Goal: Information Seeking & Learning: Learn about a topic

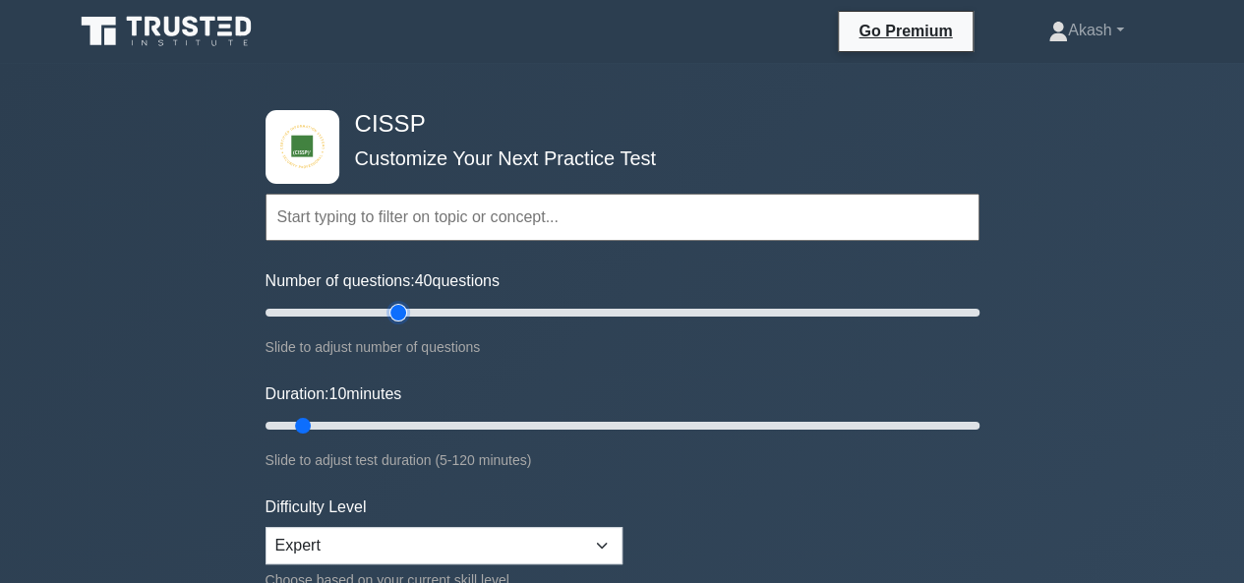
click at [394, 311] on input "Number of questions: 40 questions" at bounding box center [622, 313] width 714 height 24
type input "30"
click at [364, 310] on input "Number of questions: 30 questions" at bounding box center [622, 313] width 714 height 24
type input "15"
click at [331, 416] on input "Duration: 15 minutes" at bounding box center [622, 426] width 714 height 24
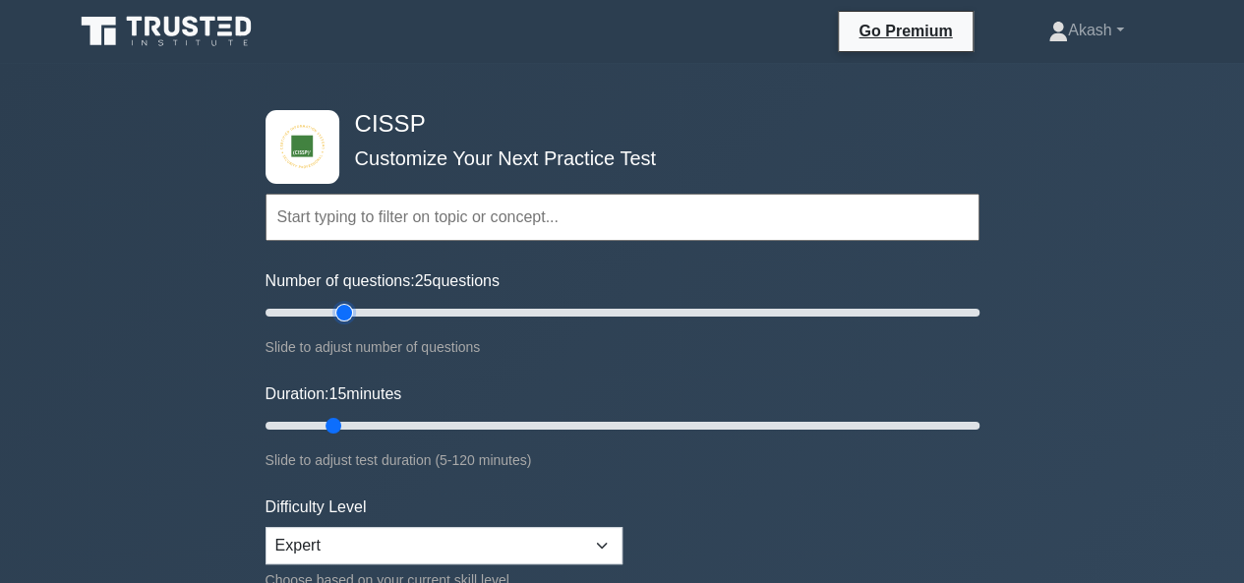
type input "25"
click at [342, 312] on input "Number of questions: 25 questions" at bounding box center [622, 313] width 714 height 24
click at [338, 310] on input "Number of questions: 25 questions" at bounding box center [622, 313] width 714 height 24
click at [342, 420] on input "Duration: 15 minutes" at bounding box center [622, 426] width 714 height 24
type input "20"
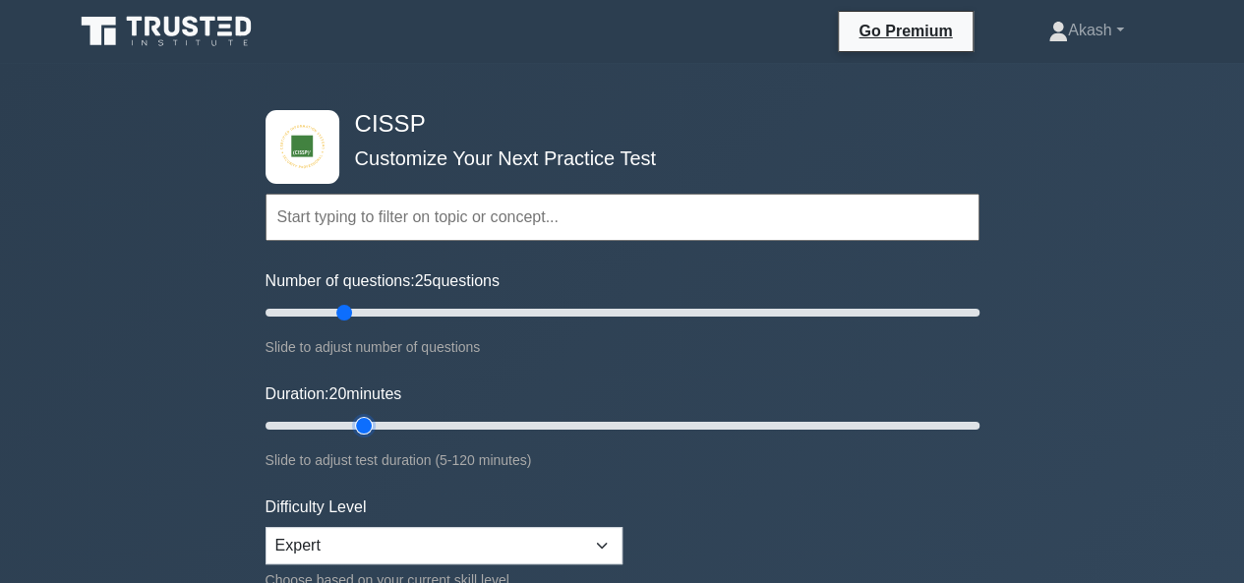
click at [354, 421] on input "Duration: 20 minutes" at bounding box center [622, 426] width 714 height 24
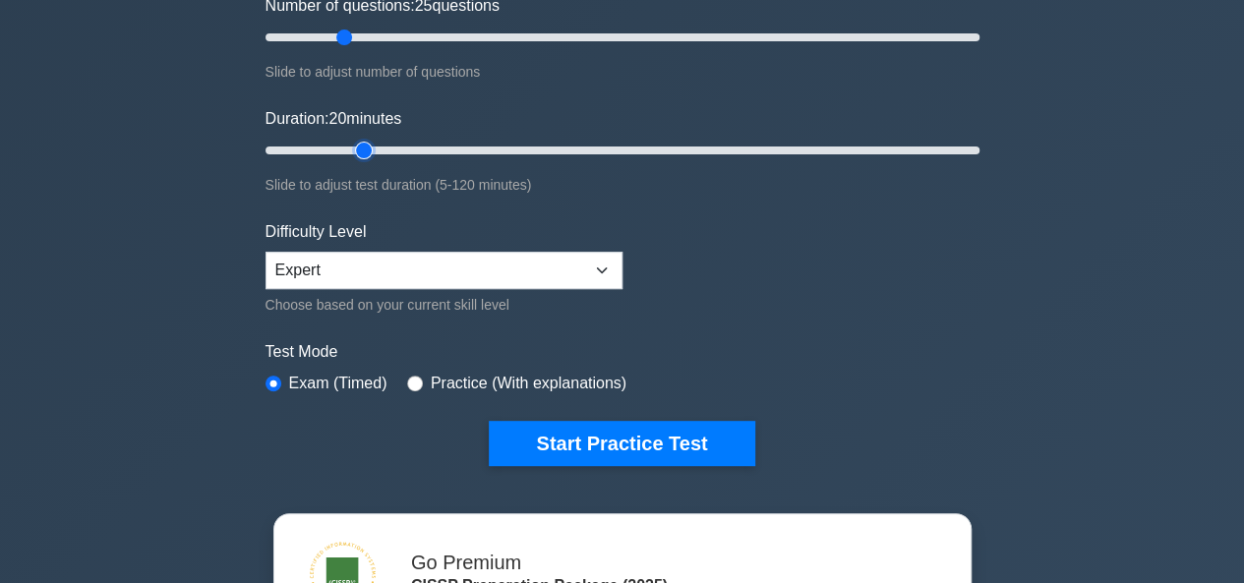
scroll to position [367, 0]
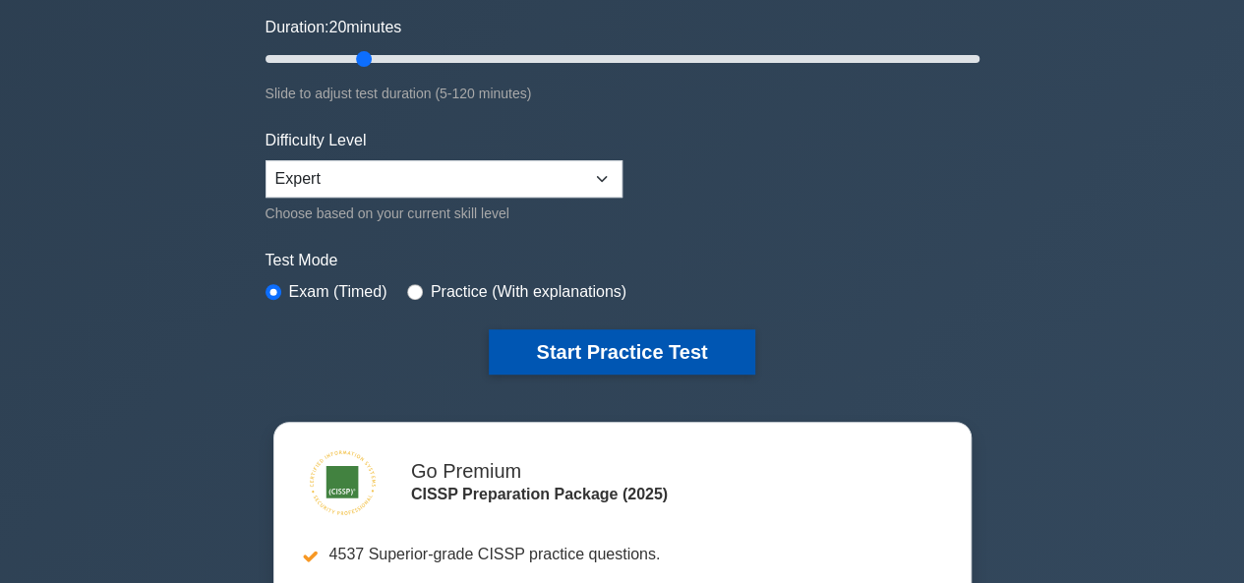
click at [639, 348] on button "Start Practice Test" at bounding box center [621, 351] width 265 height 45
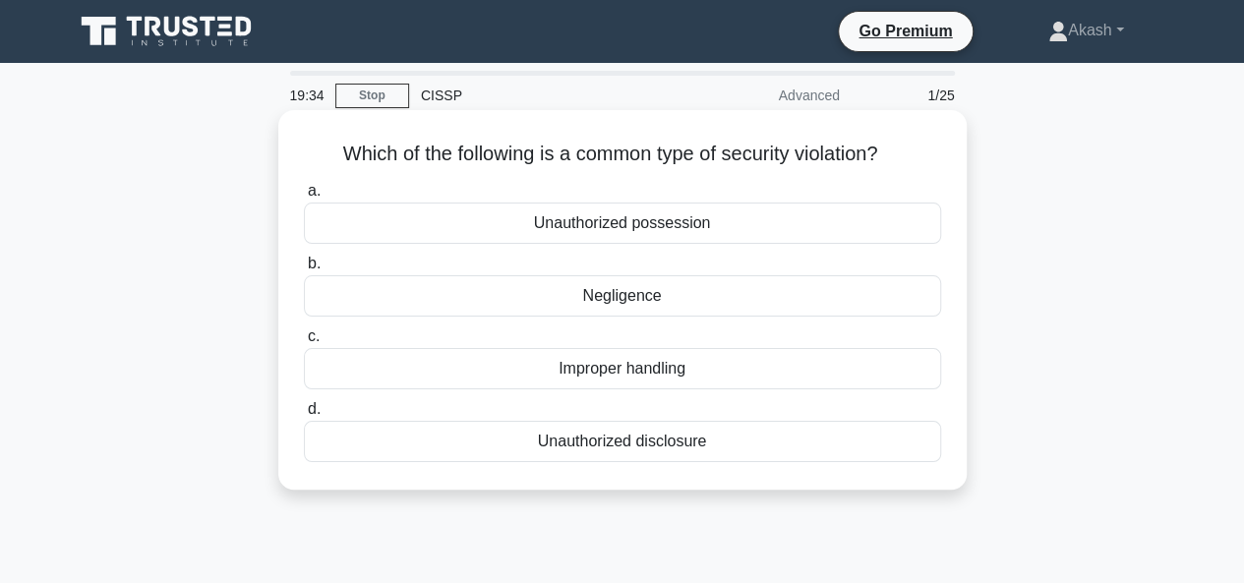
click at [621, 441] on div "Unauthorized disclosure" at bounding box center [622, 441] width 637 height 41
click at [304, 416] on input "d. Unauthorized disclosure" at bounding box center [304, 409] width 0 height 13
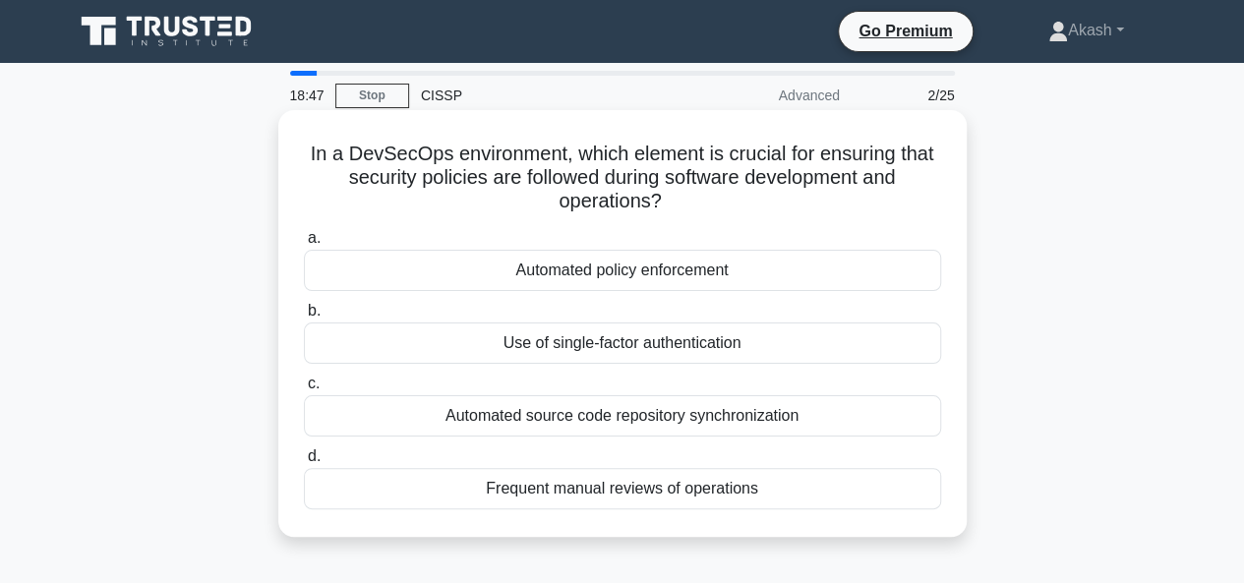
click at [593, 262] on div "Automated policy enforcement" at bounding box center [622, 270] width 637 height 41
click at [304, 245] on input "a. Automated policy enforcement" at bounding box center [304, 238] width 0 height 13
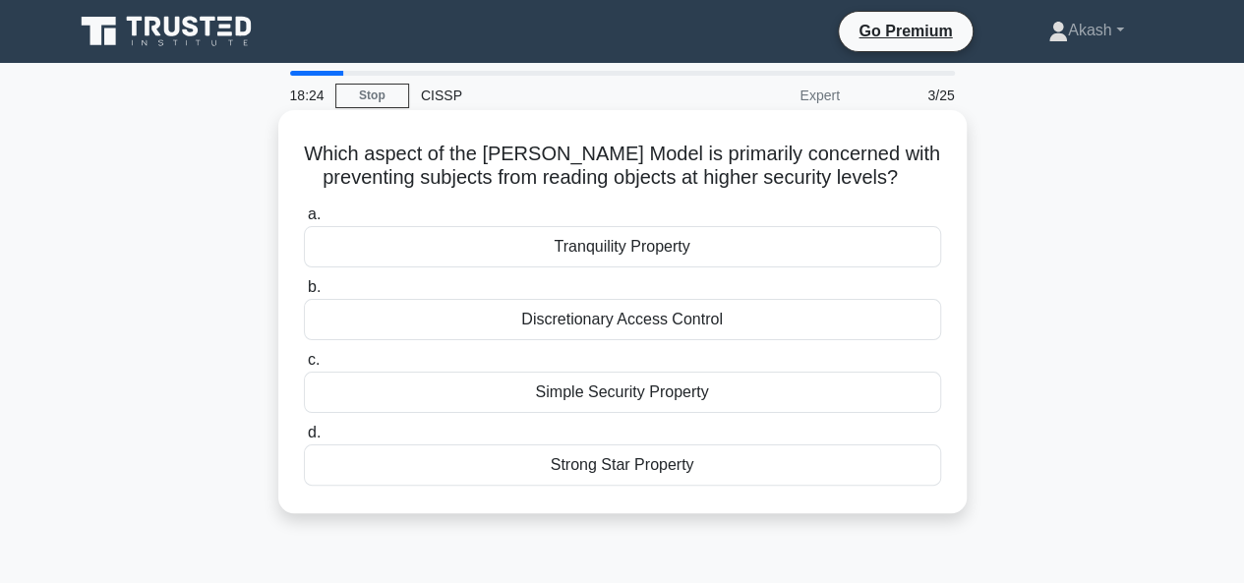
click at [617, 394] on div "Simple Security Property" at bounding box center [622, 392] width 637 height 41
click at [304, 367] on input "c. Simple Security Property" at bounding box center [304, 360] width 0 height 13
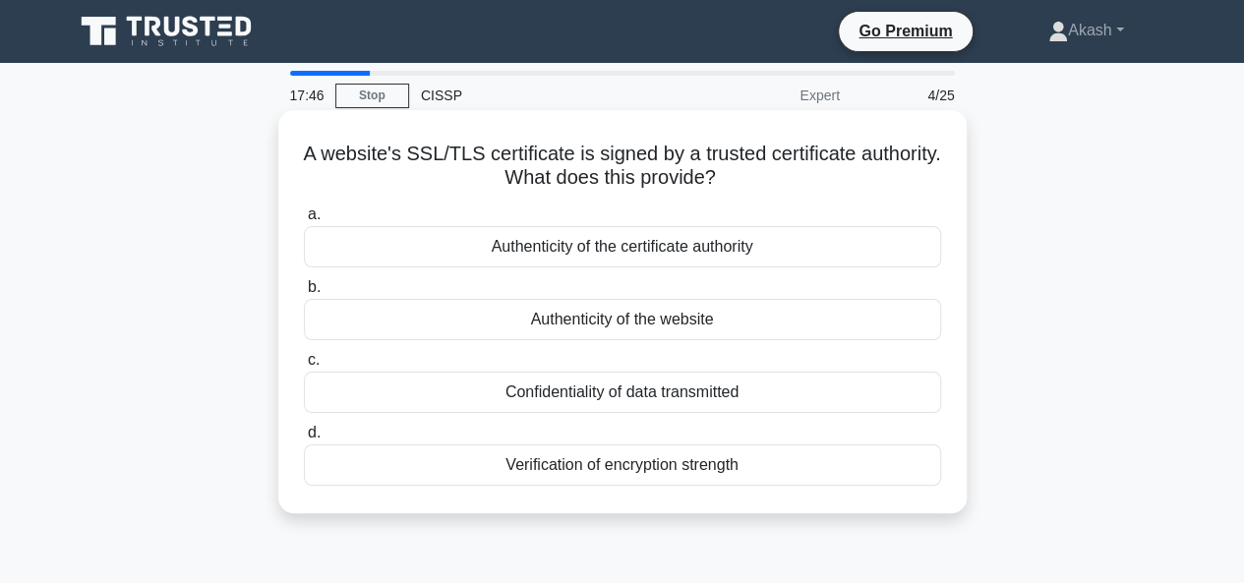
click at [665, 396] on div "Confidentiality of data transmitted" at bounding box center [622, 392] width 637 height 41
click at [304, 367] on input "c. Confidentiality of data transmitted" at bounding box center [304, 360] width 0 height 13
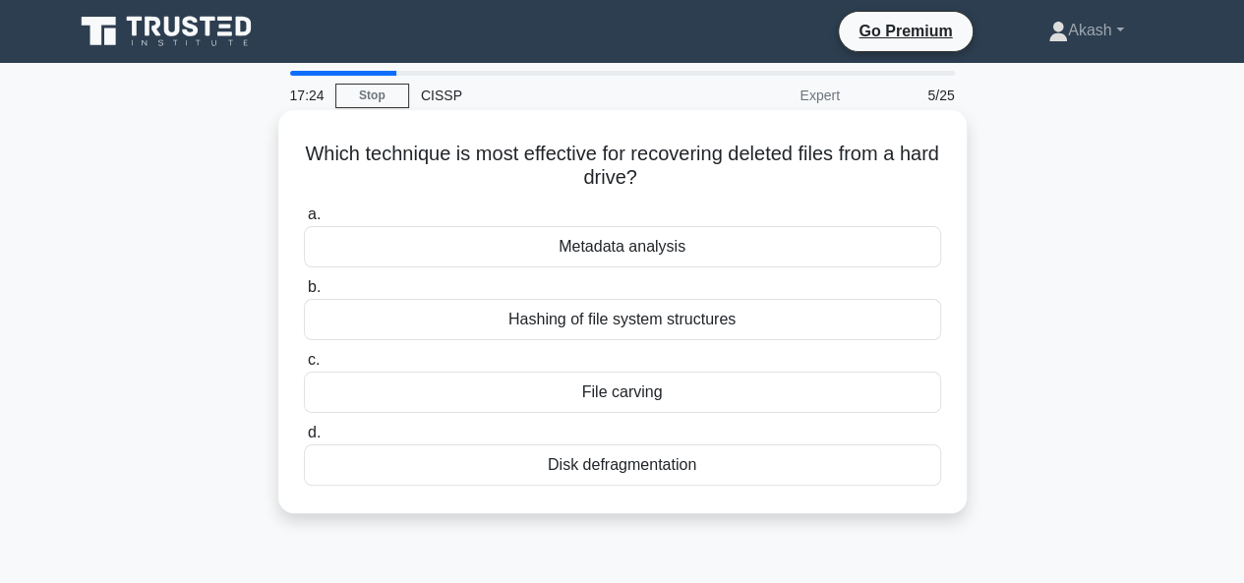
click at [622, 468] on div "Disk defragmentation" at bounding box center [622, 464] width 637 height 41
click at [304, 439] on input "d. Disk defragmentation" at bounding box center [304, 433] width 0 height 13
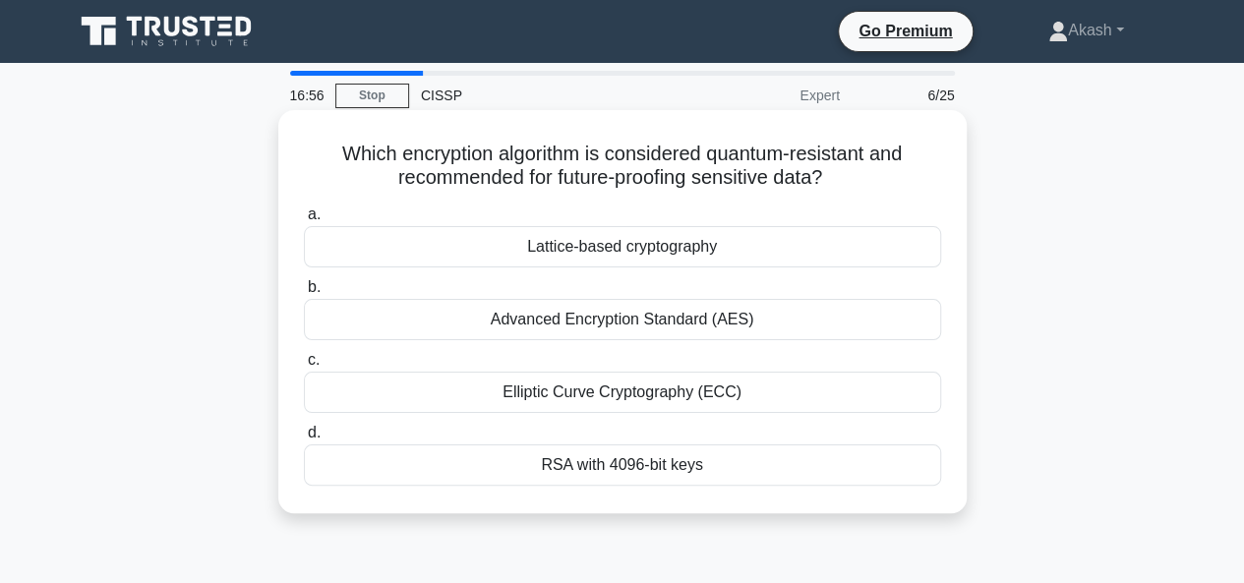
click at [624, 392] on div "Elliptic Curve Cryptography (ECC)" at bounding box center [622, 392] width 637 height 41
click at [304, 367] on input "c. Elliptic Curve Cryptography (ECC)" at bounding box center [304, 360] width 0 height 13
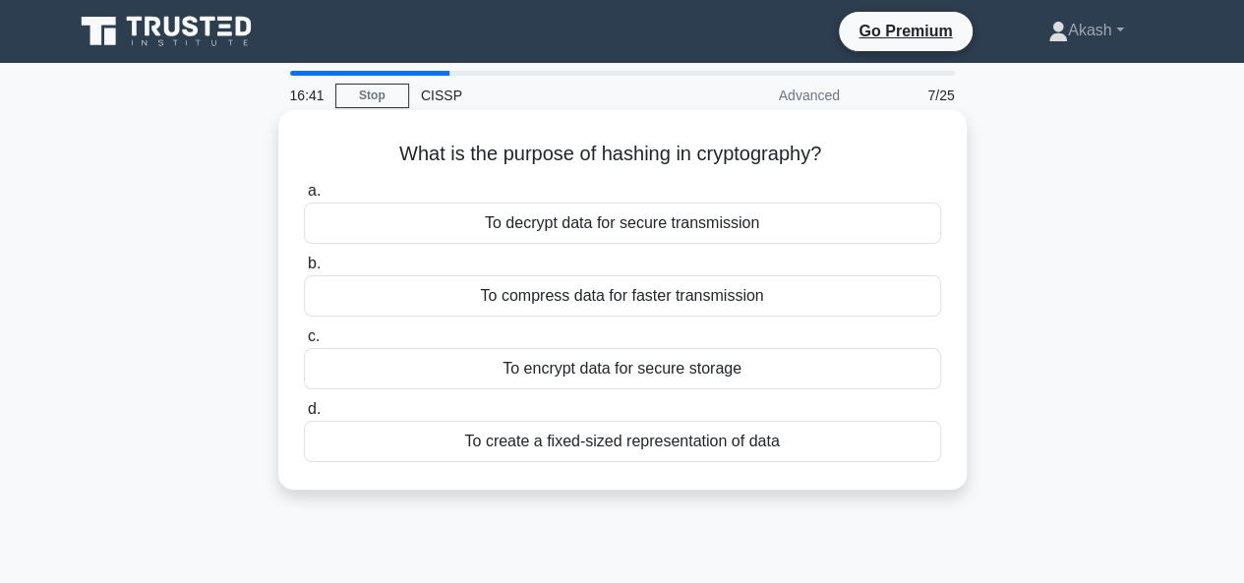
click at [611, 447] on div "To create a fixed-sized representation of data" at bounding box center [622, 441] width 637 height 41
click at [304, 416] on input "d. To create a fixed-sized representation of data" at bounding box center [304, 409] width 0 height 13
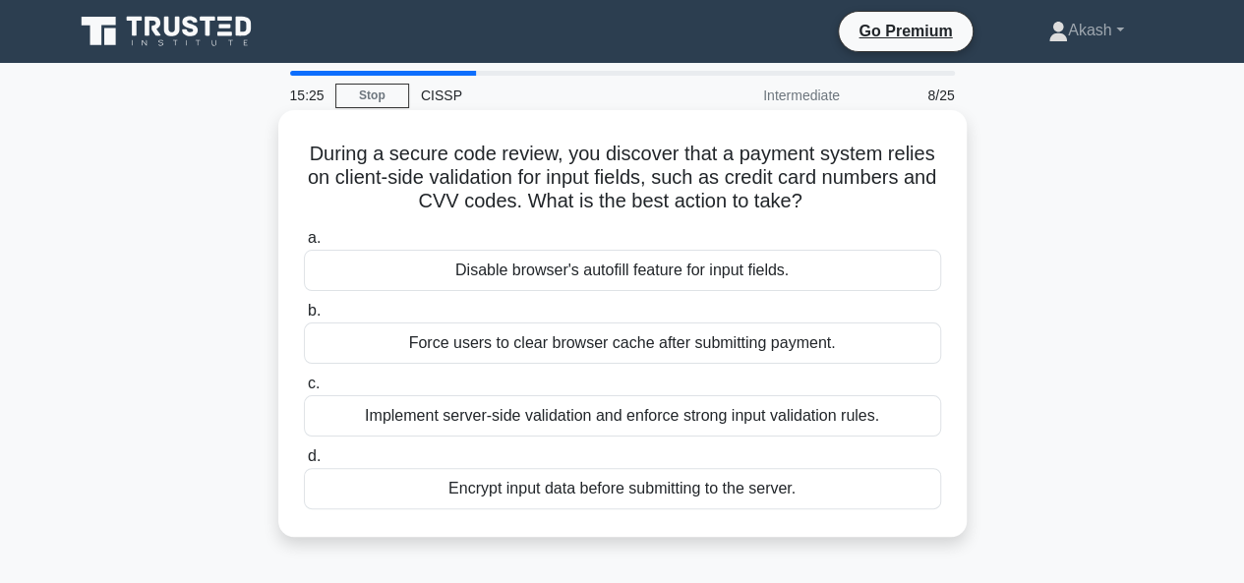
click at [676, 416] on div "Implement server-side validation and enforce strong input validation rules." at bounding box center [622, 415] width 637 height 41
click at [304, 390] on input "c. Implement server-side validation and enforce strong input validation rules." at bounding box center [304, 384] width 0 height 13
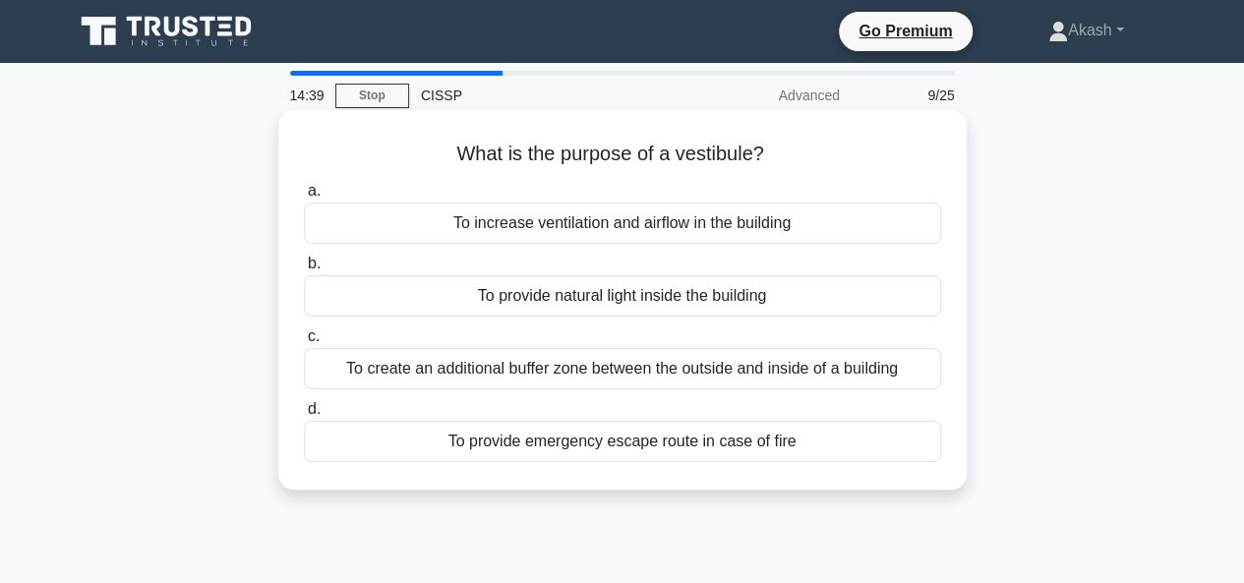
click at [640, 217] on div "To increase ventilation and airflow in the building" at bounding box center [622, 223] width 637 height 41
click at [304, 198] on input "a. To increase ventilation and airflow in the building" at bounding box center [304, 191] width 0 height 13
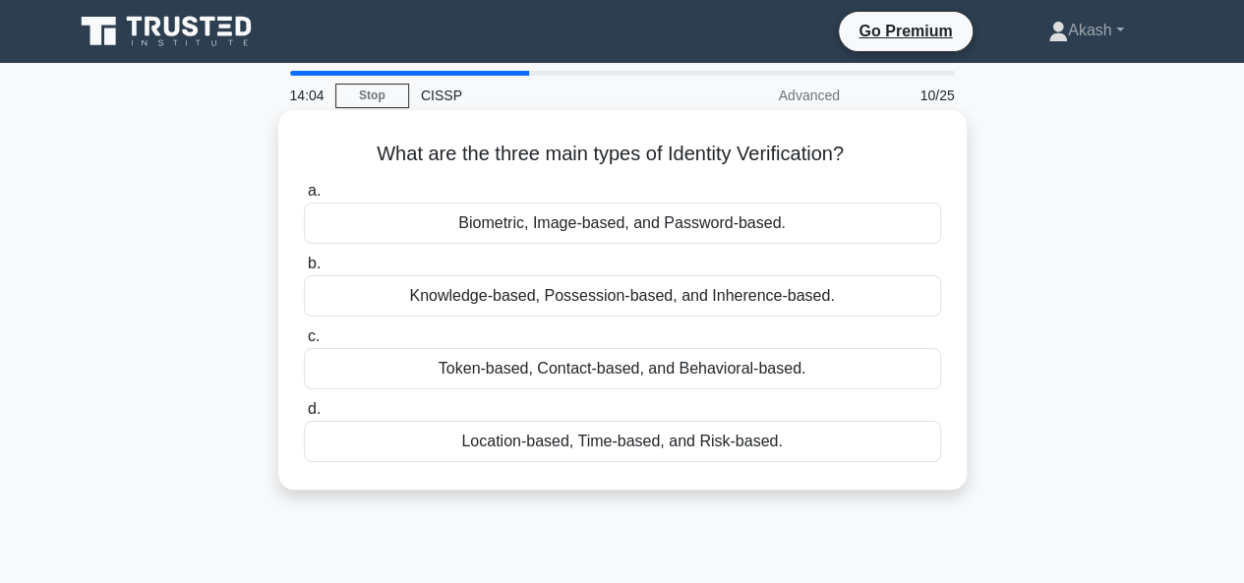
click at [608, 231] on div "Biometric, Image-based, and Password-based." at bounding box center [622, 223] width 637 height 41
click at [304, 198] on input "a. Biometric, Image-based, and Password-based." at bounding box center [304, 191] width 0 height 13
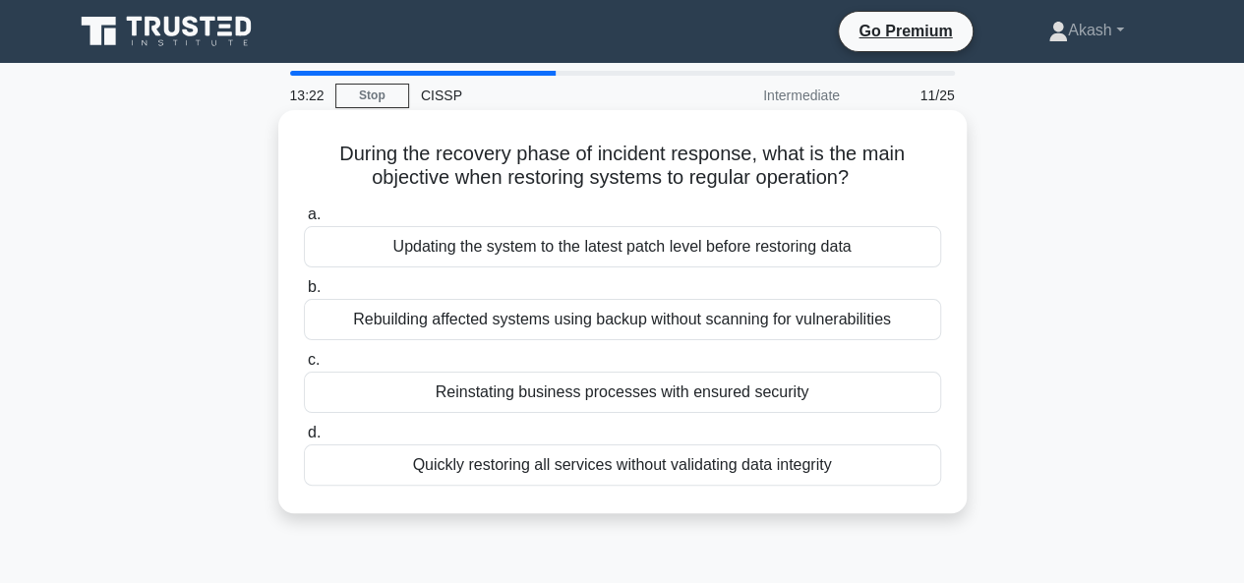
click at [602, 253] on div "Updating the system to the latest patch level before restoring data" at bounding box center [622, 246] width 637 height 41
click at [304, 221] on input "a. Updating the system to the latest patch level before restoring data" at bounding box center [304, 214] width 0 height 13
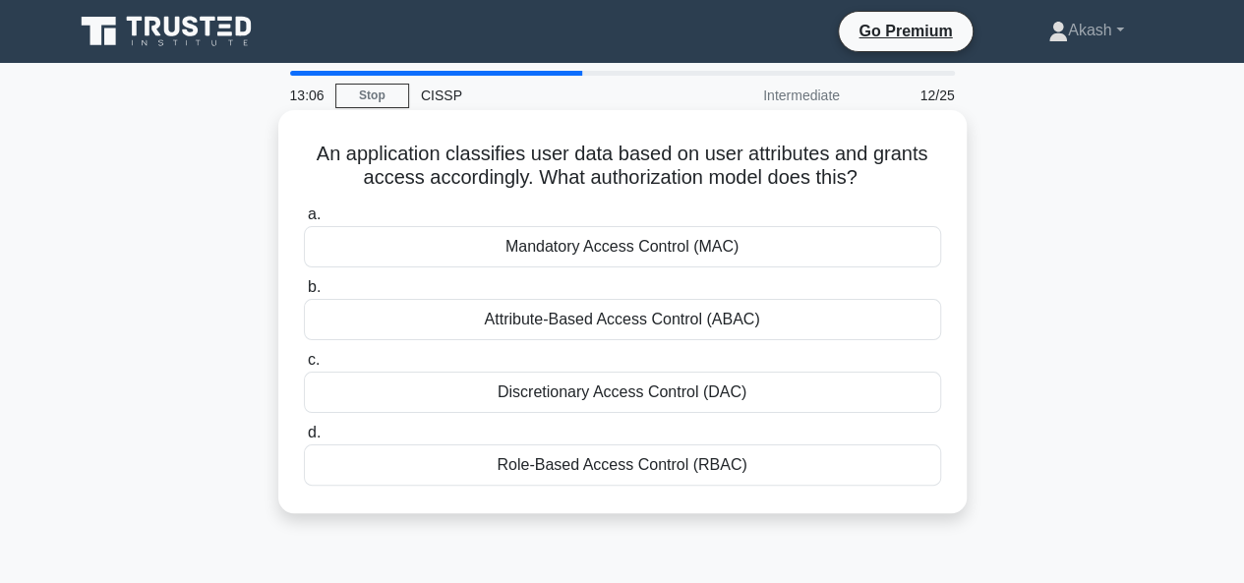
click at [640, 331] on div "Attribute-Based Access Control (ABAC)" at bounding box center [622, 319] width 637 height 41
click at [304, 294] on input "b. Attribute-Based Access Control (ABAC)" at bounding box center [304, 287] width 0 height 13
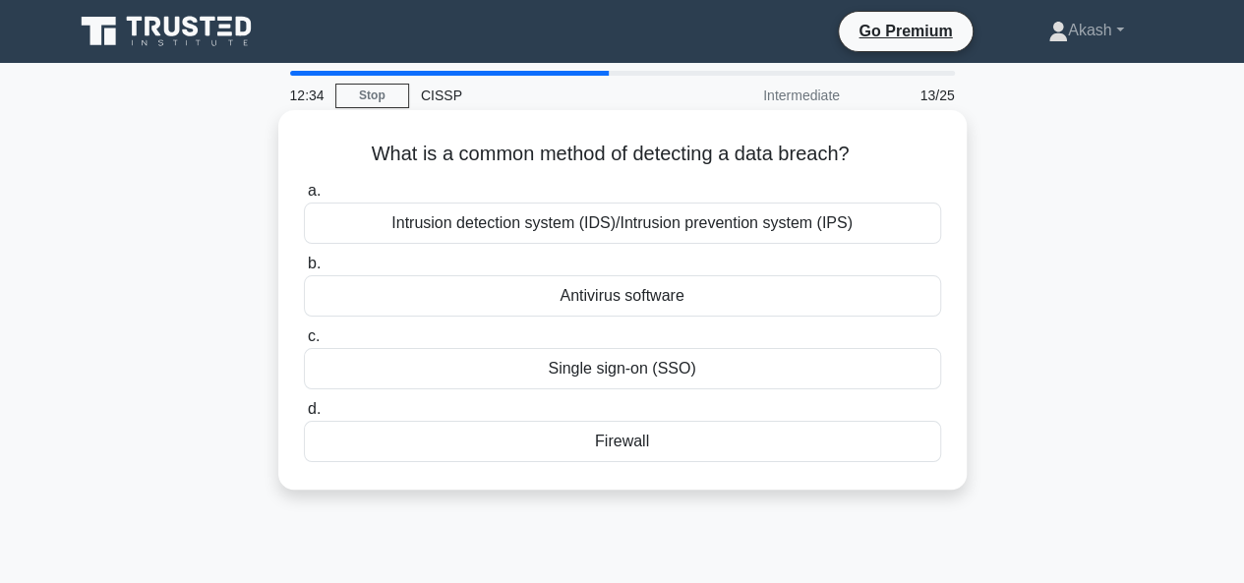
click at [588, 229] on div "Intrusion detection system (IDS)/Intrusion prevention system (IPS)" at bounding box center [622, 223] width 637 height 41
click at [304, 198] on input "a. Intrusion detection system (IDS)/Intrusion prevention system (IPS)" at bounding box center [304, 191] width 0 height 13
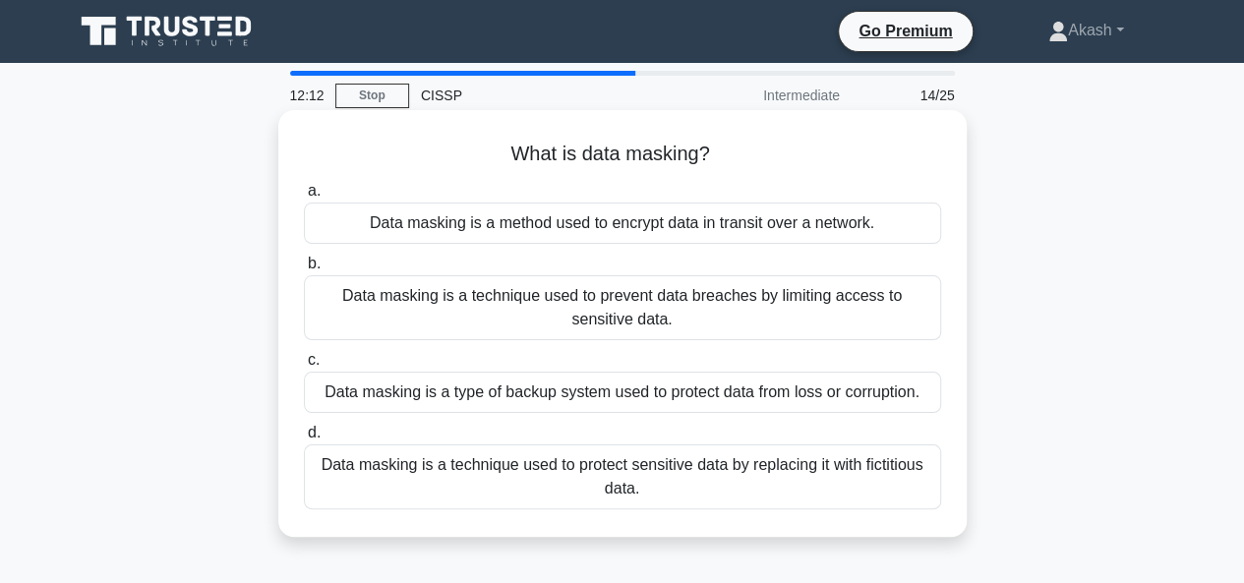
click at [575, 471] on div "Data masking is a technique used to protect sensitive data by replacing it with…" at bounding box center [622, 476] width 637 height 65
click at [304, 439] on input "d. Data masking is a technique used to protect sensitive data by replacing it w…" at bounding box center [304, 433] width 0 height 13
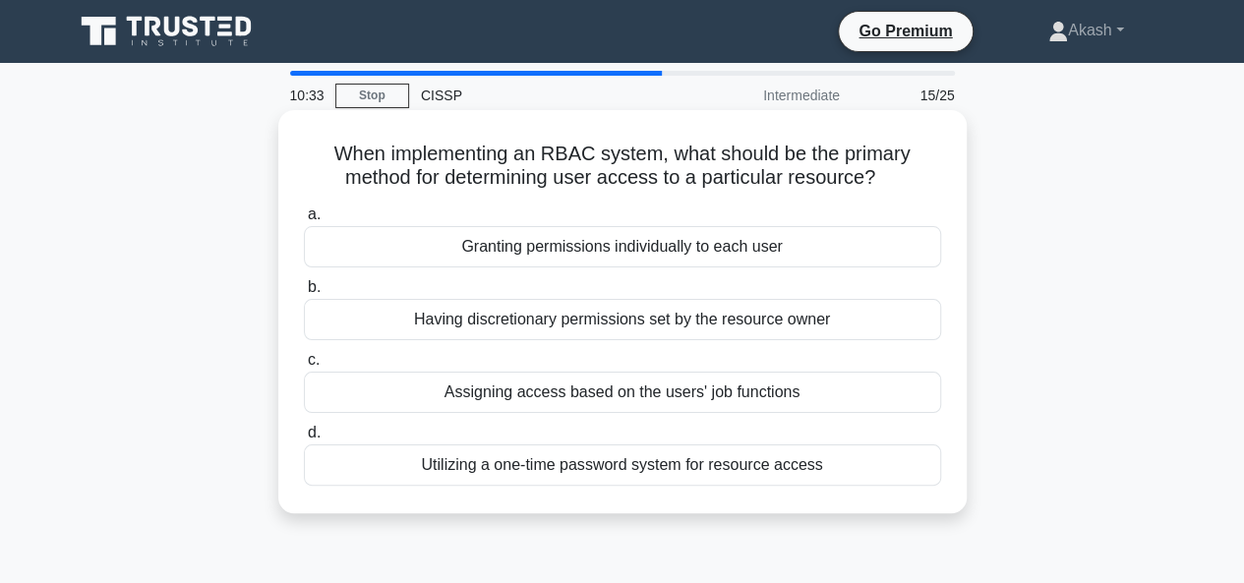
click at [596, 320] on div "Having discretionary permissions set by the resource owner" at bounding box center [622, 319] width 637 height 41
click at [304, 294] on input "b. Having discretionary permissions set by the resource owner" at bounding box center [304, 287] width 0 height 13
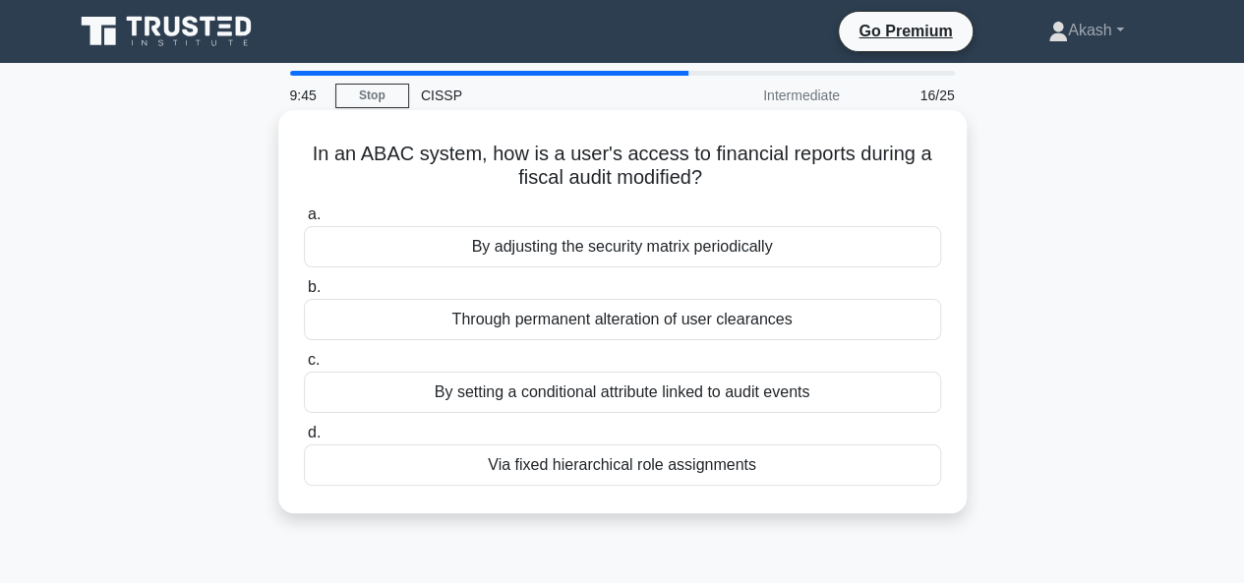
click at [624, 238] on div "By adjusting the security matrix periodically" at bounding box center [622, 246] width 637 height 41
click at [304, 221] on input "a. By adjusting the security matrix periodically" at bounding box center [304, 214] width 0 height 13
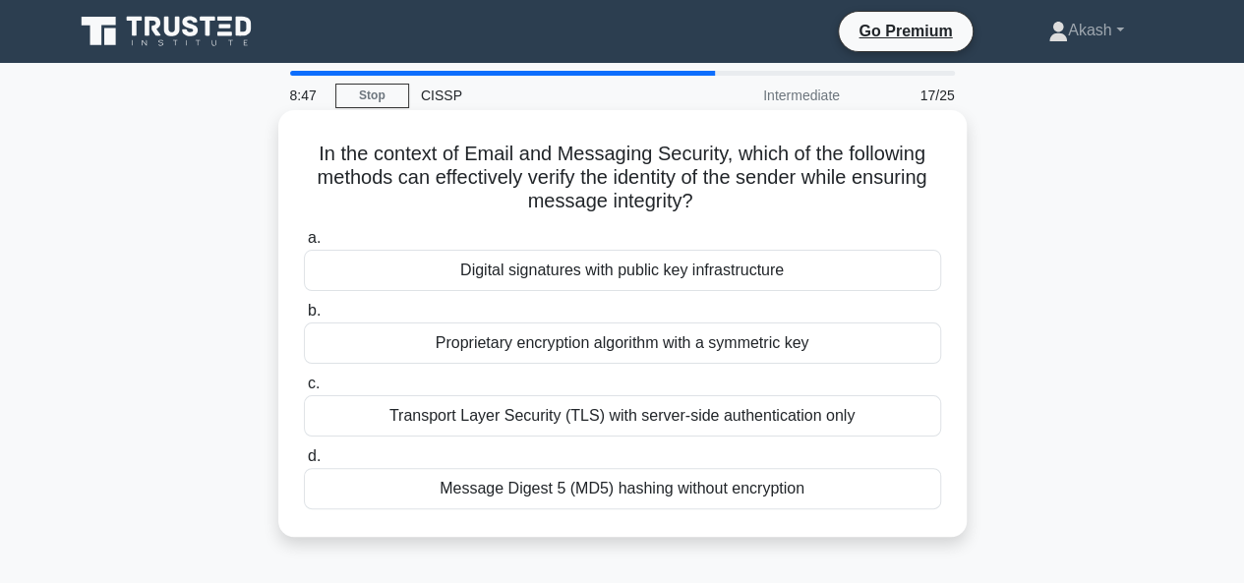
click at [633, 266] on div "Digital signatures with public key infrastructure" at bounding box center [622, 270] width 637 height 41
click at [304, 245] on input "a. Digital signatures with public key infrastructure" at bounding box center [304, 238] width 0 height 13
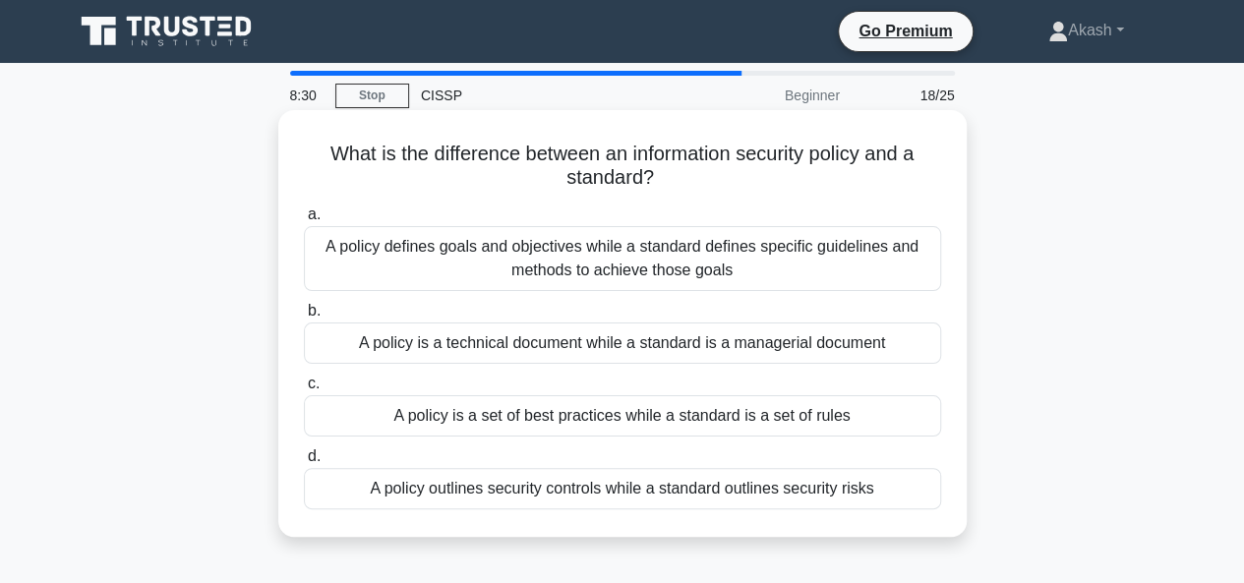
click at [698, 489] on div "A policy outlines security controls while a standard outlines security risks" at bounding box center [622, 488] width 637 height 41
click at [304, 463] on input "d. A policy outlines security controls while a standard outlines security risks" at bounding box center [304, 456] width 0 height 13
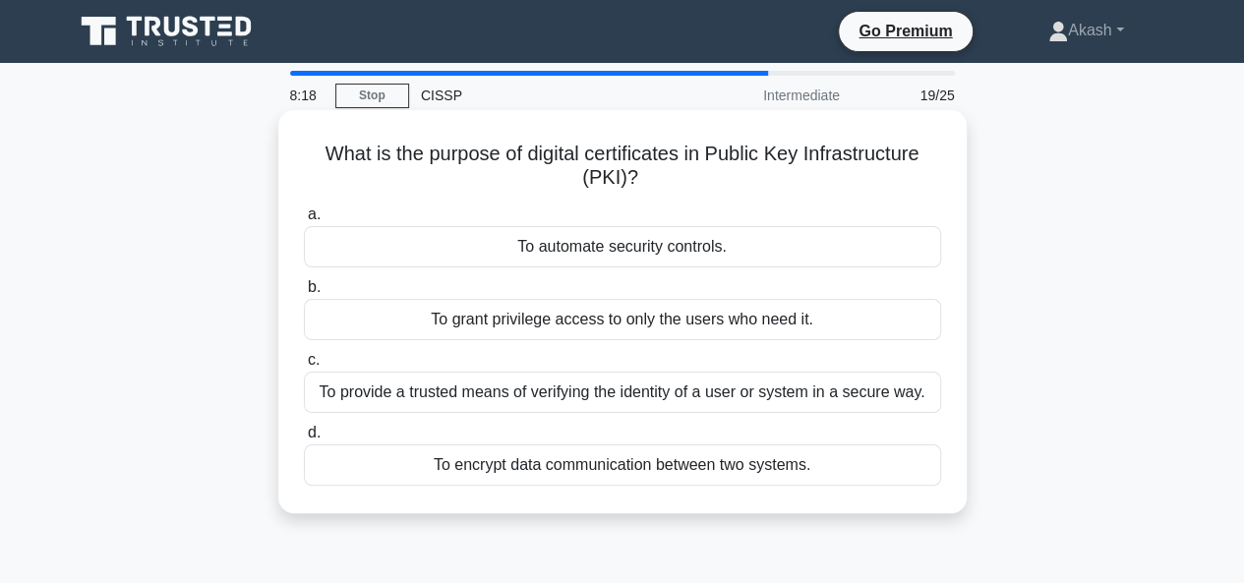
click at [622, 386] on div "To provide a trusted means of verifying the identity of a user or system in a s…" at bounding box center [622, 392] width 637 height 41
click at [304, 367] on input "c. To provide a trusted means of verifying the identity of a user or system in …" at bounding box center [304, 360] width 0 height 13
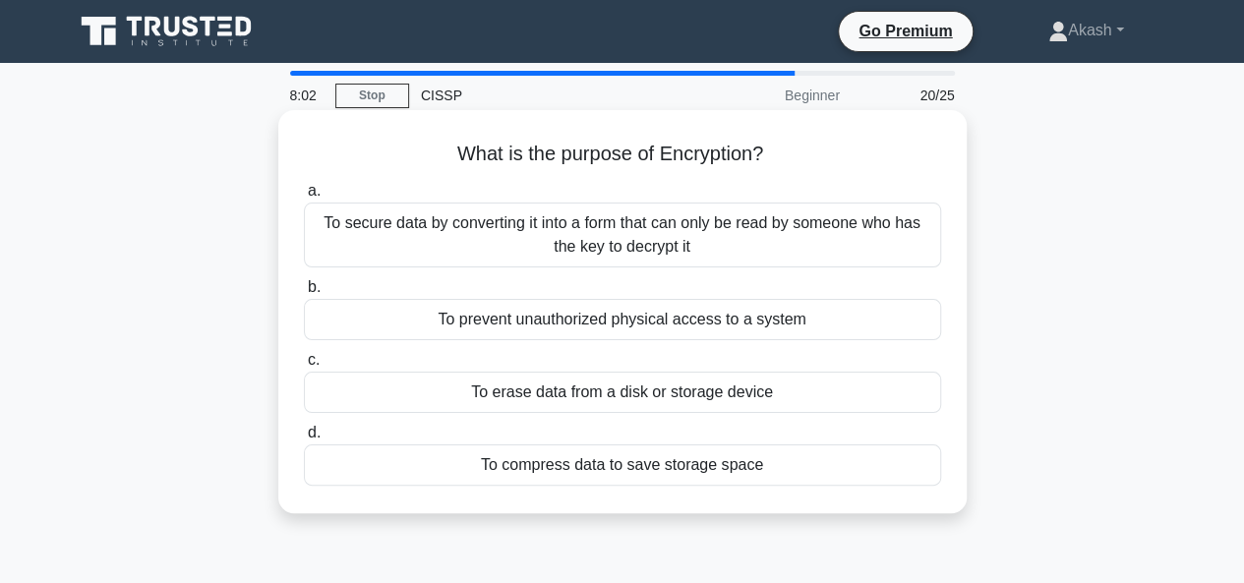
click at [572, 251] on div "To secure data by converting it into a form that can only be read by someone wh…" at bounding box center [622, 235] width 637 height 65
click at [304, 198] on input "a. To secure data by converting it into a form that can only be read by someone…" at bounding box center [304, 191] width 0 height 13
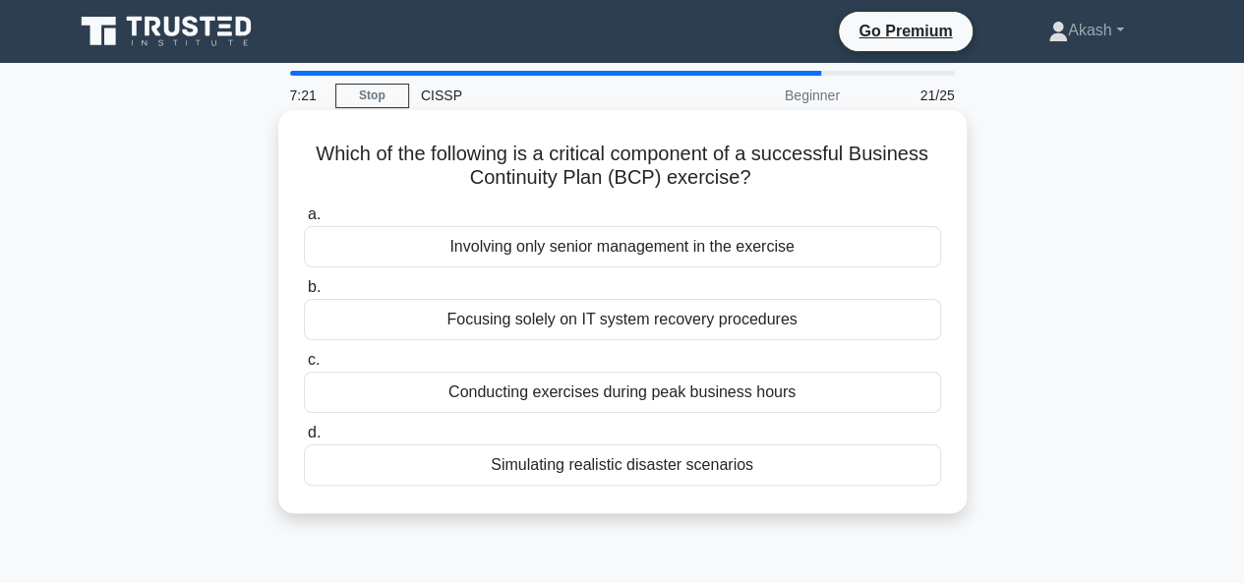
click at [641, 461] on div "Simulating realistic disaster scenarios" at bounding box center [622, 464] width 637 height 41
click at [304, 439] on input "d. Simulating realistic disaster scenarios" at bounding box center [304, 433] width 0 height 13
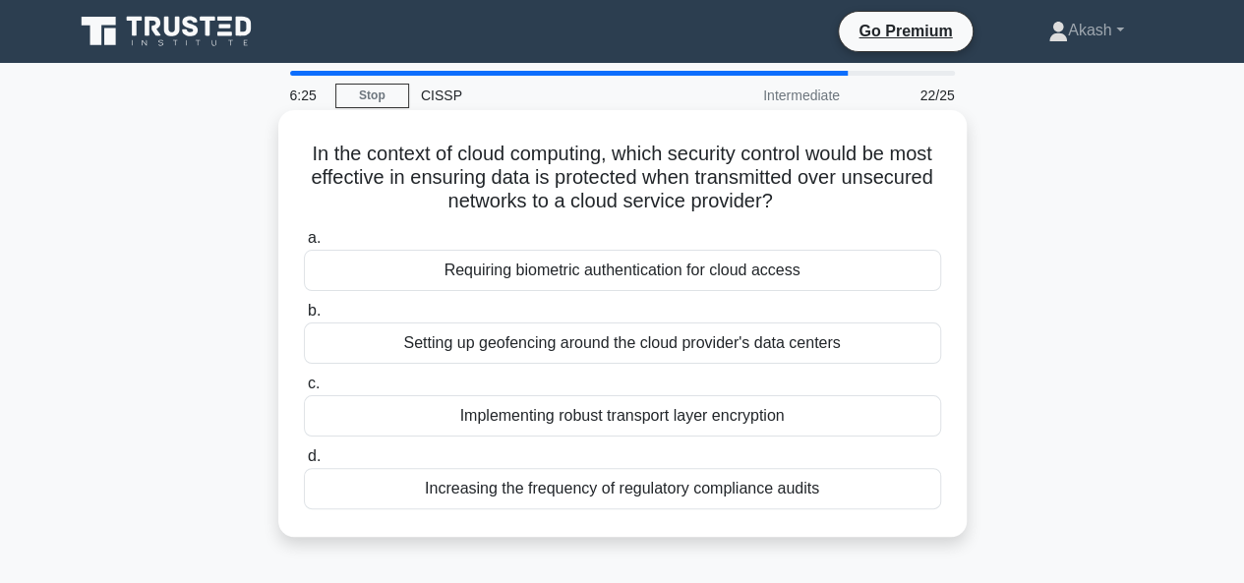
click at [632, 425] on div "Implementing robust transport layer encryption" at bounding box center [622, 415] width 637 height 41
click at [304, 390] on input "c. Implementing robust transport layer encryption" at bounding box center [304, 384] width 0 height 13
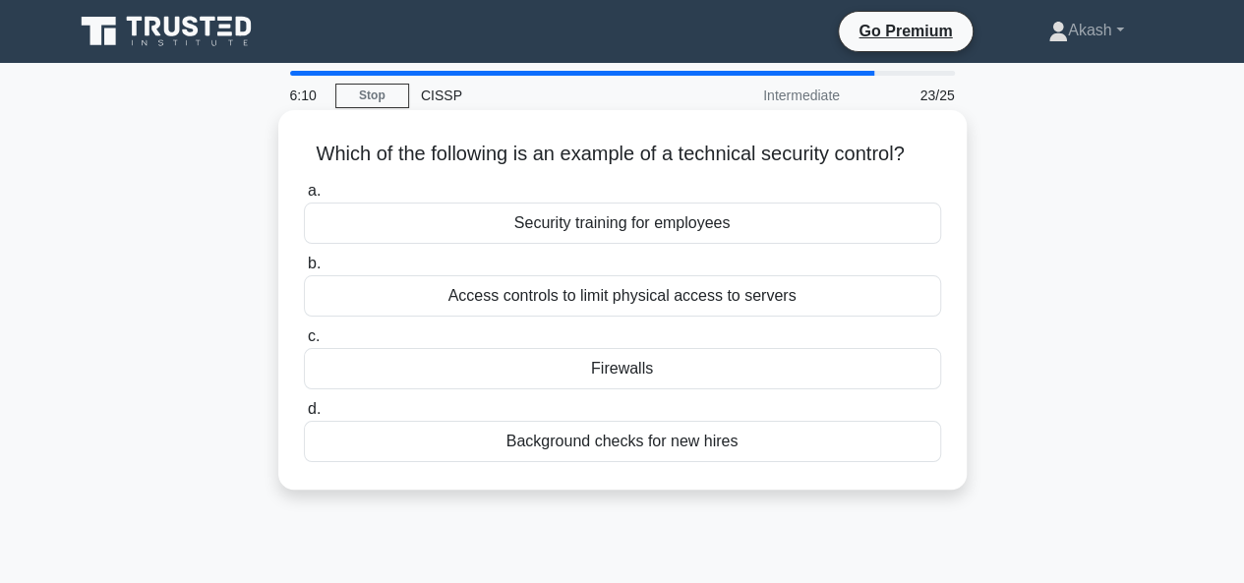
click at [616, 365] on div "Firewalls" at bounding box center [622, 368] width 637 height 41
click at [304, 343] on input "c. Firewalls" at bounding box center [304, 336] width 0 height 13
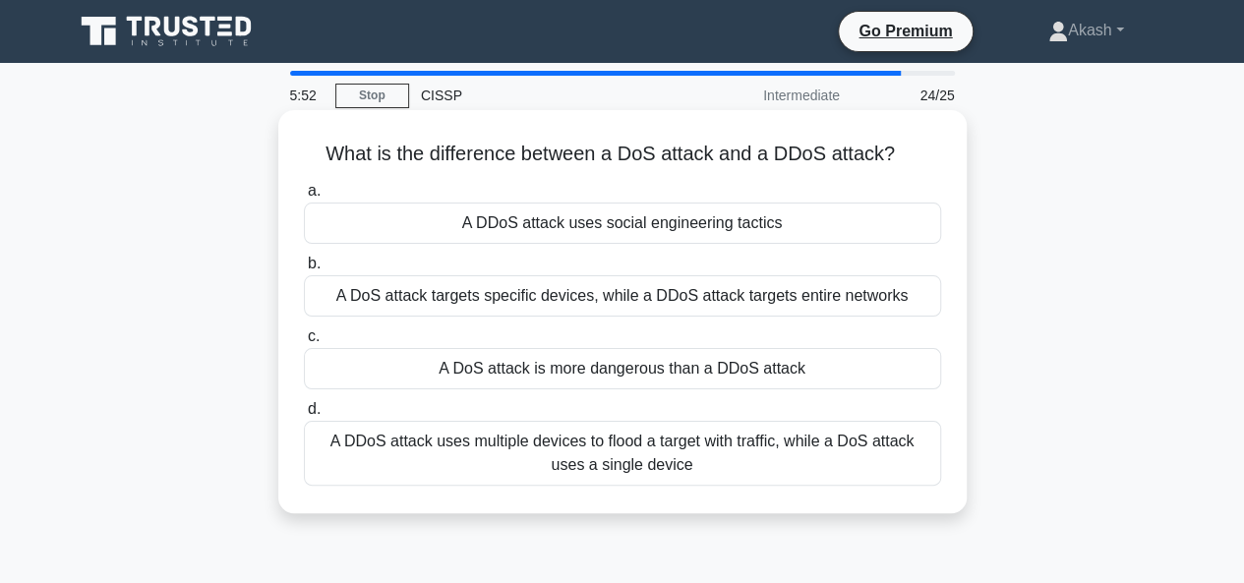
click at [603, 296] on div "A DoS attack targets specific devices, while a DDoS attack targets entire netwo…" at bounding box center [622, 295] width 637 height 41
click at [304, 270] on input "b. A DoS attack targets specific devices, while a DDoS attack targets entire ne…" at bounding box center [304, 264] width 0 height 13
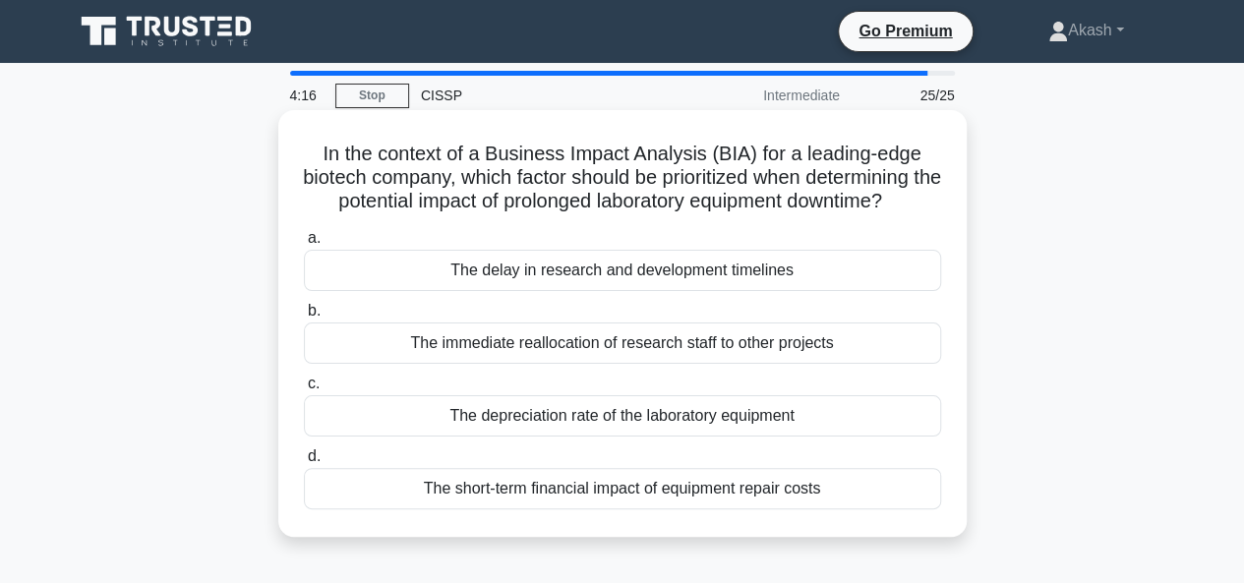
click at [531, 485] on div "The short-term financial impact of equipment repair costs" at bounding box center [622, 488] width 637 height 41
click at [304, 463] on input "d. The short-term financial impact of equipment repair costs" at bounding box center [304, 456] width 0 height 13
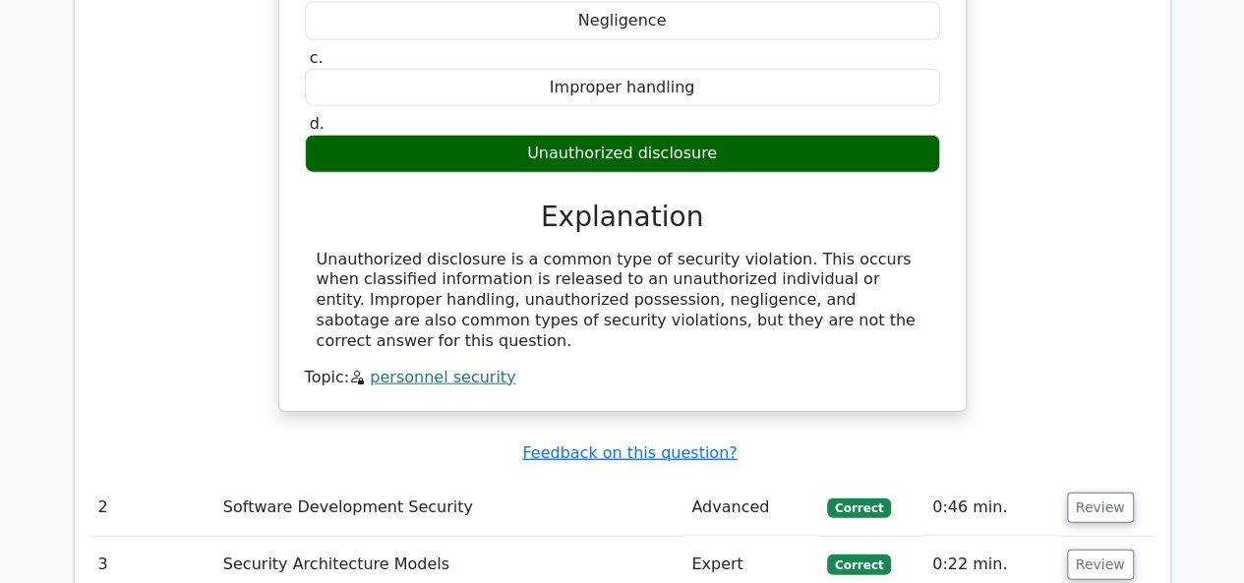
scroll to position [2320, 0]
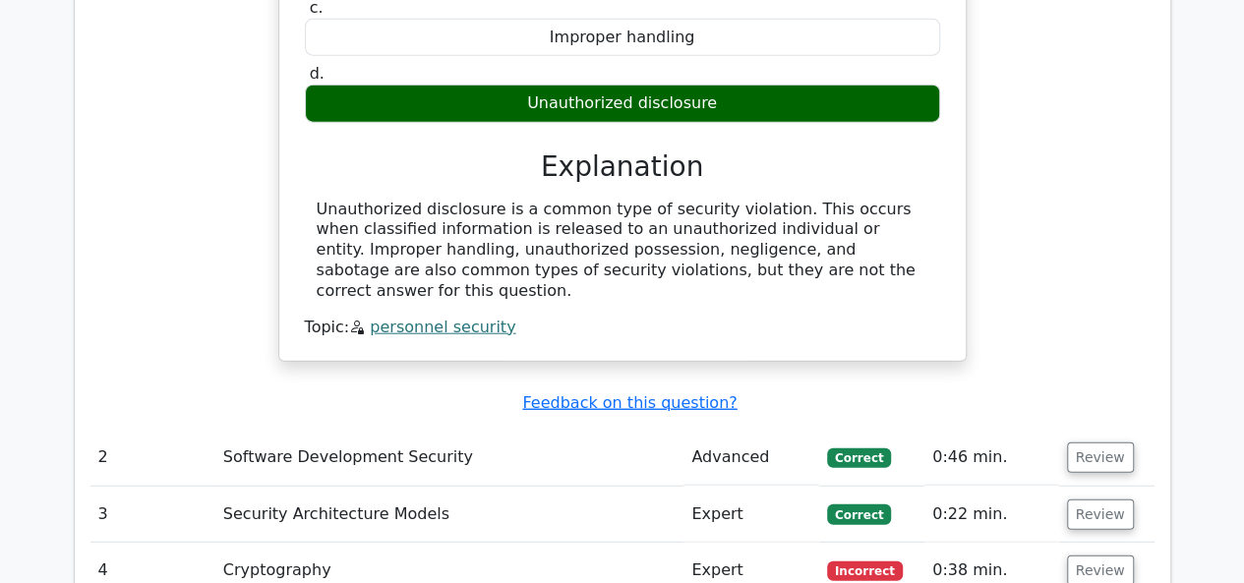
click at [863, 448] on span "Correct" at bounding box center [859, 458] width 64 height 20
click at [1093, 442] on button "Review" at bounding box center [1100, 457] width 67 height 30
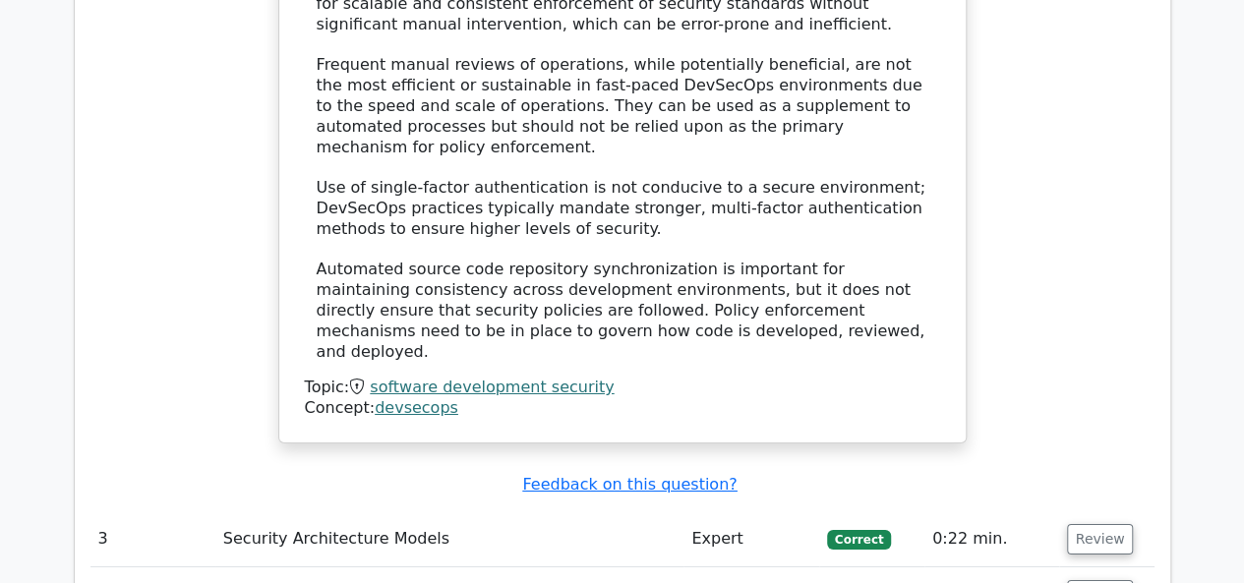
scroll to position [3382, 0]
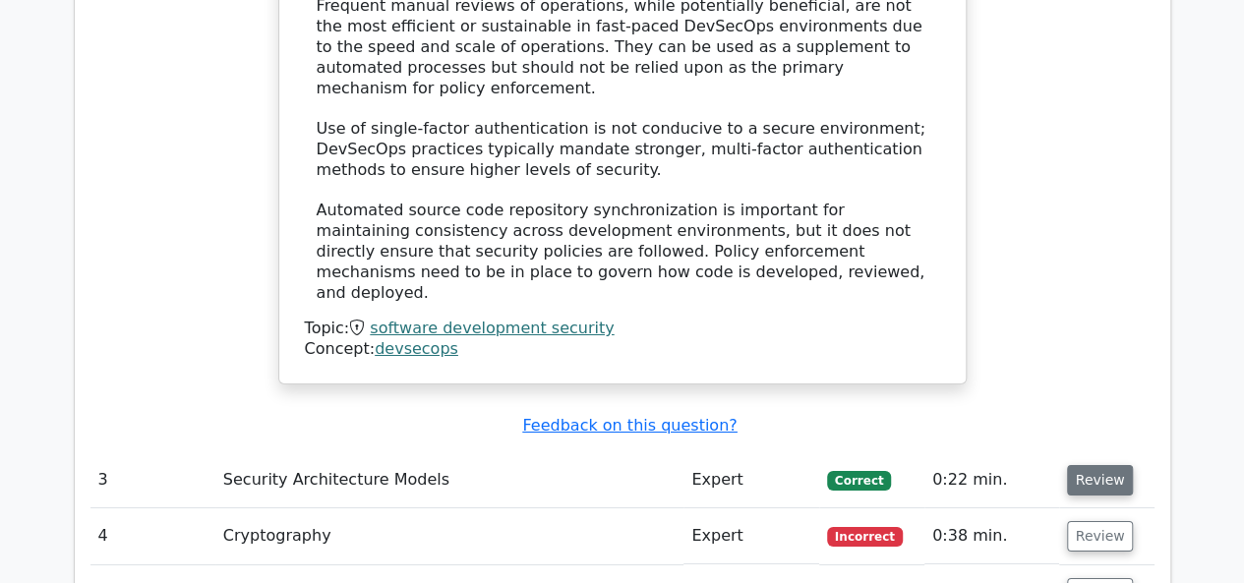
click at [1087, 465] on button "Review" at bounding box center [1100, 480] width 67 height 30
click at [1091, 465] on button "Review" at bounding box center [1100, 480] width 67 height 30
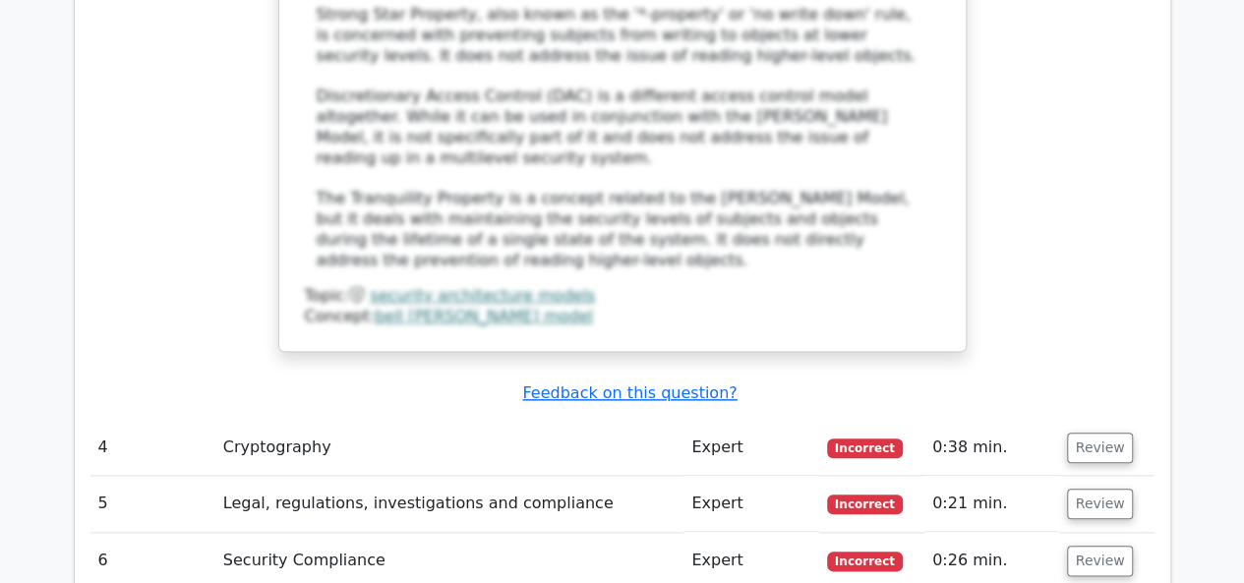
scroll to position [4562, 0]
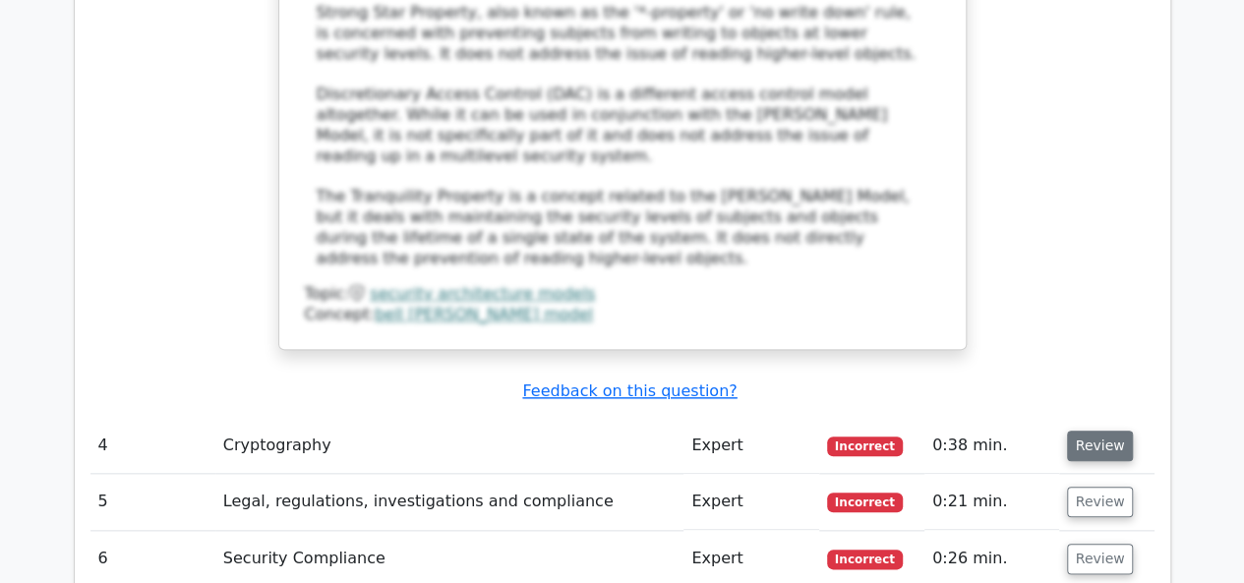
click at [1082, 431] on button "Review" at bounding box center [1100, 446] width 67 height 30
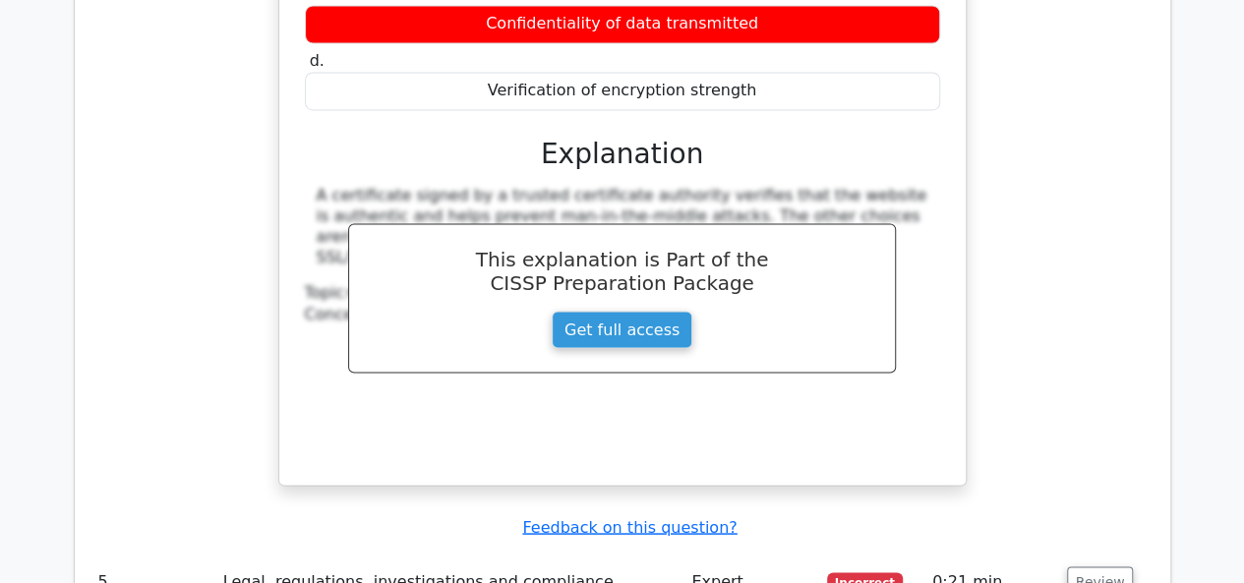
scroll to position [5348, 0]
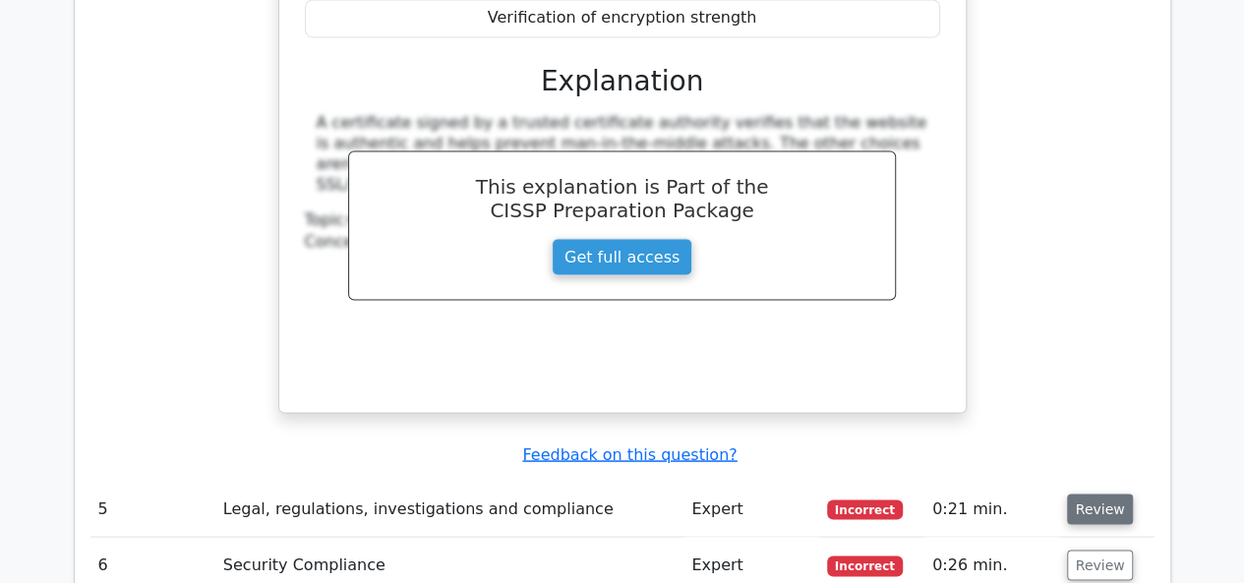
click at [1086, 494] on button "Review" at bounding box center [1100, 509] width 67 height 30
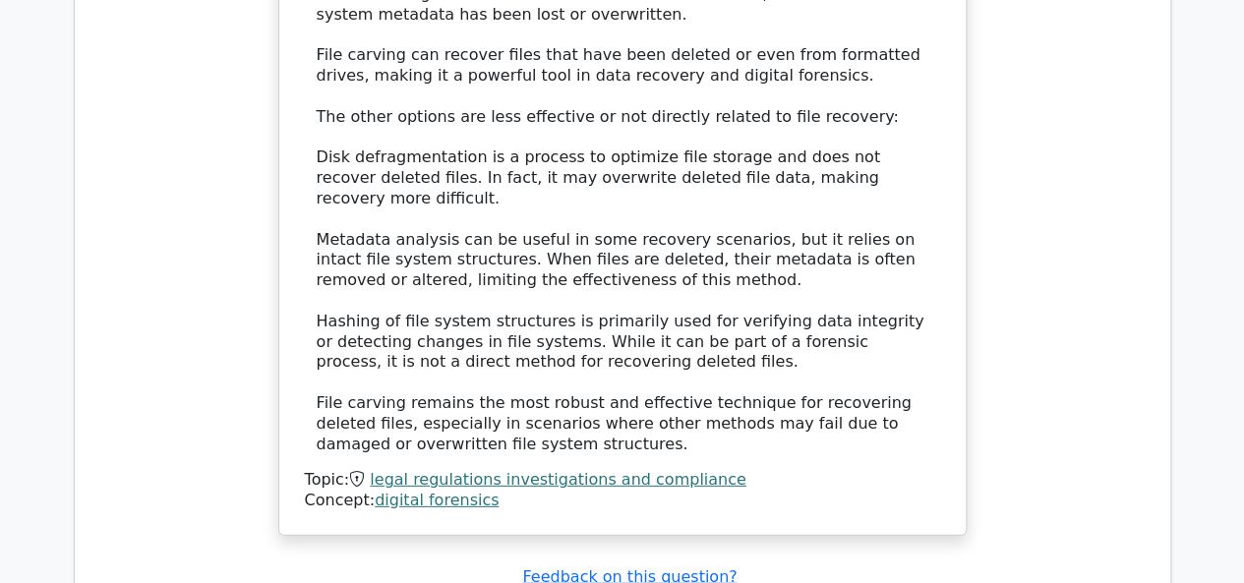
scroll to position [6371, 0]
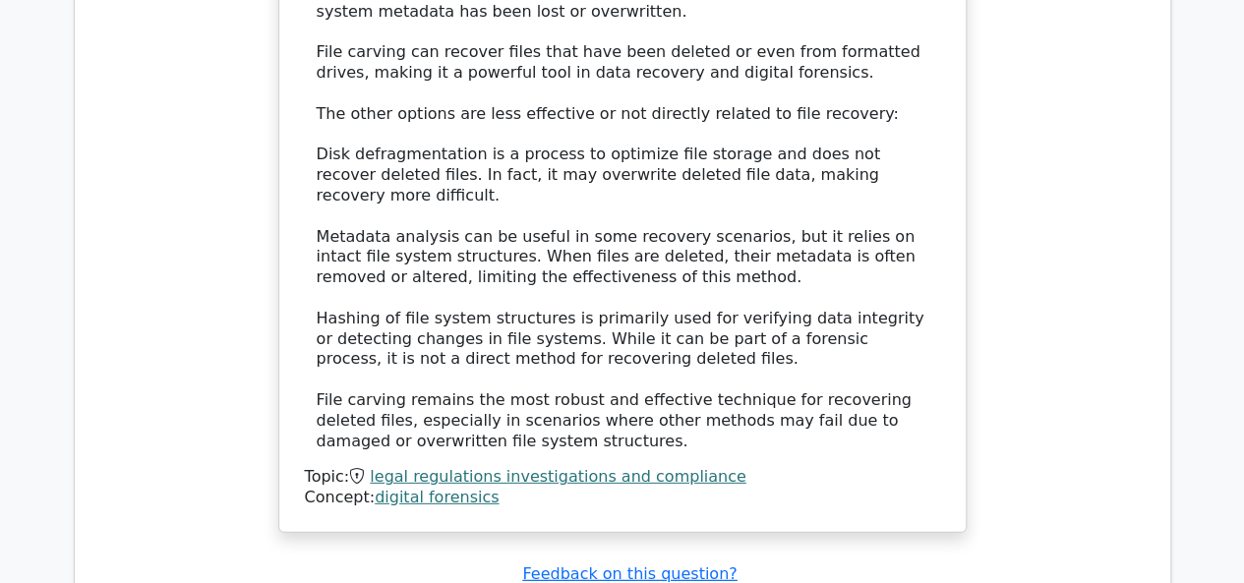
click at [1036, 333] on div "Which technique is most effective for recovering deleted files from a hard driv…" at bounding box center [622, 34] width 1064 height 1041
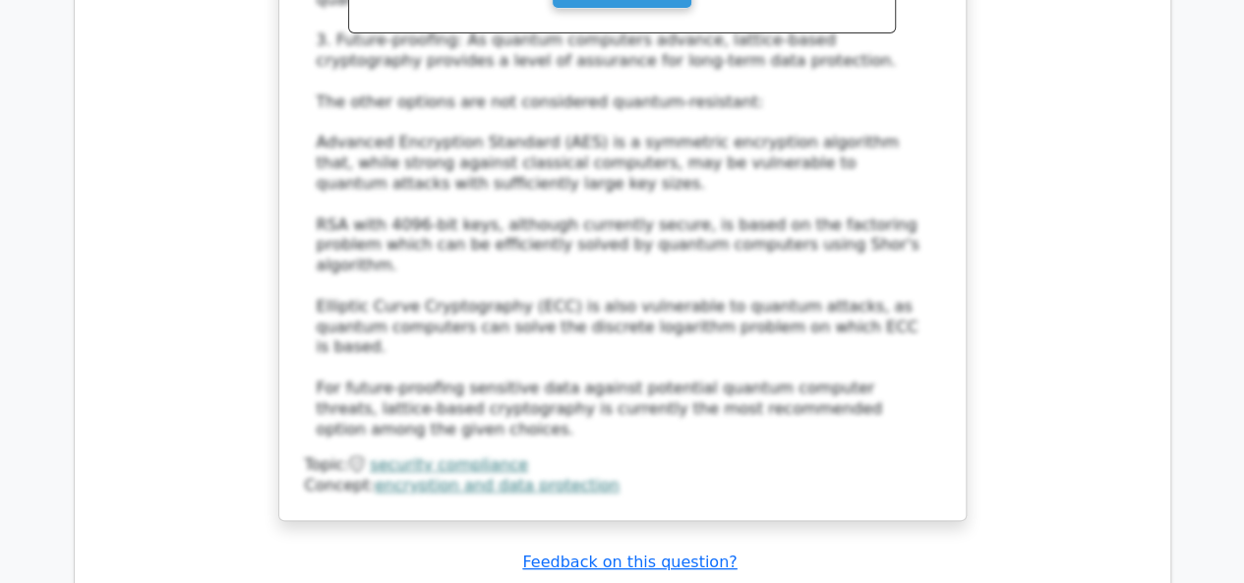
scroll to position [7629, 0]
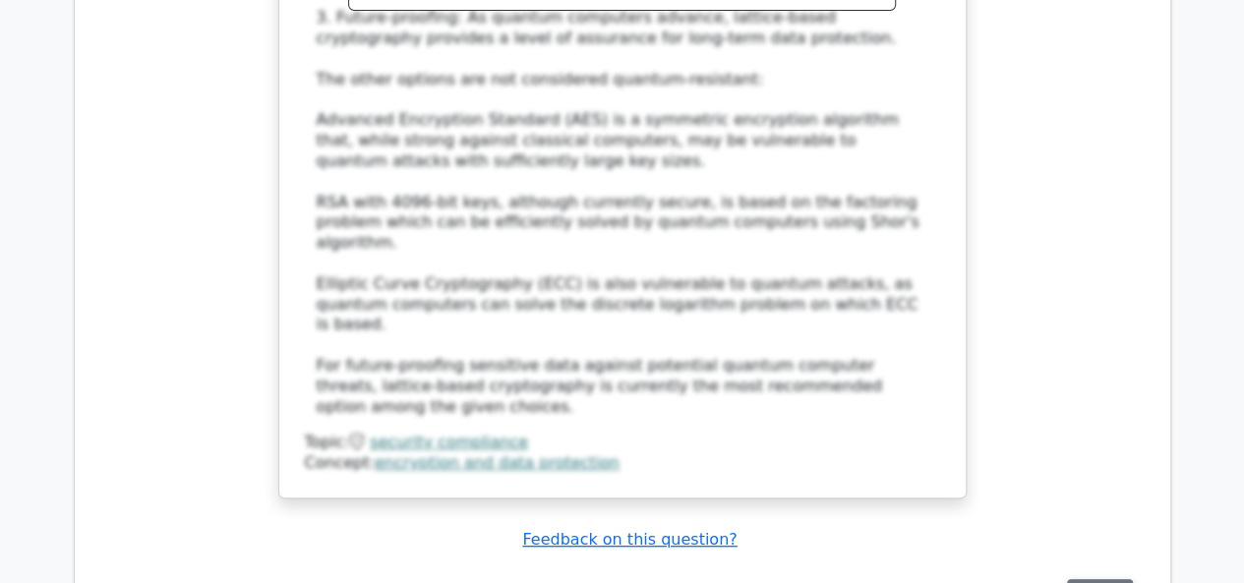
click at [1085, 579] on button "Review" at bounding box center [1100, 594] width 67 height 30
click at [1087, 579] on button "Review" at bounding box center [1100, 594] width 67 height 30
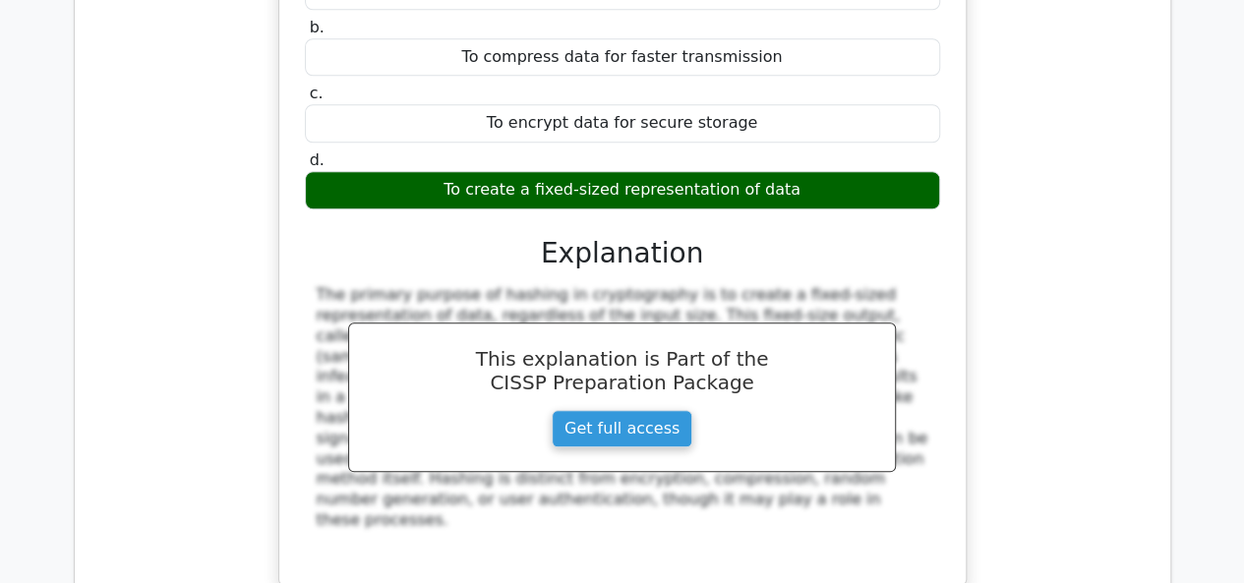
scroll to position [8573, 0]
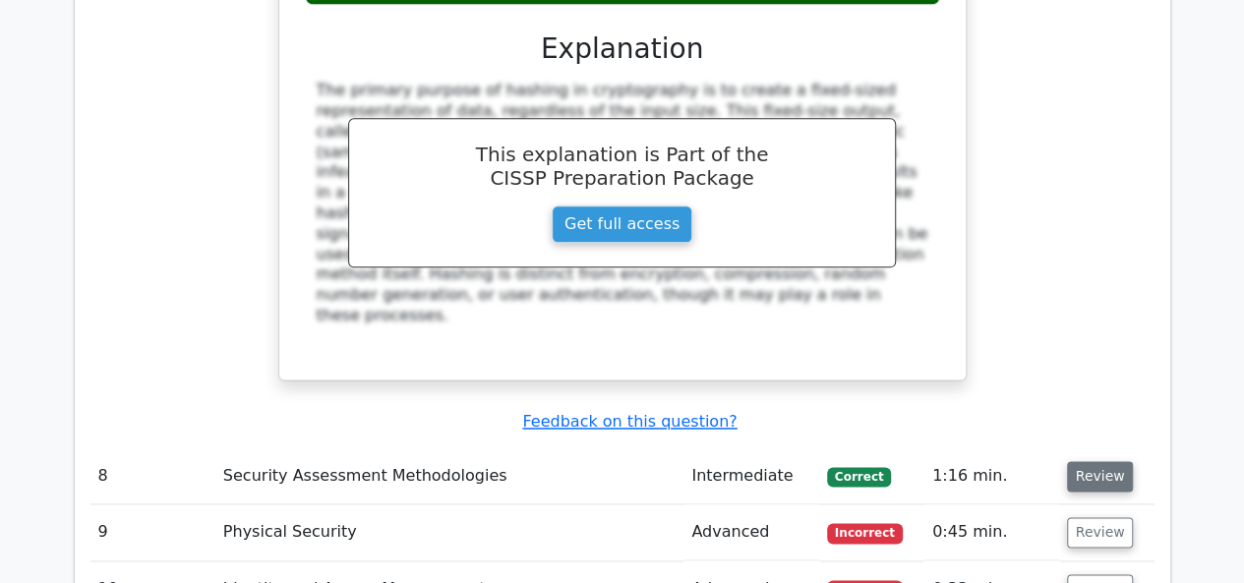
click at [1082, 461] on button "Review" at bounding box center [1100, 476] width 67 height 30
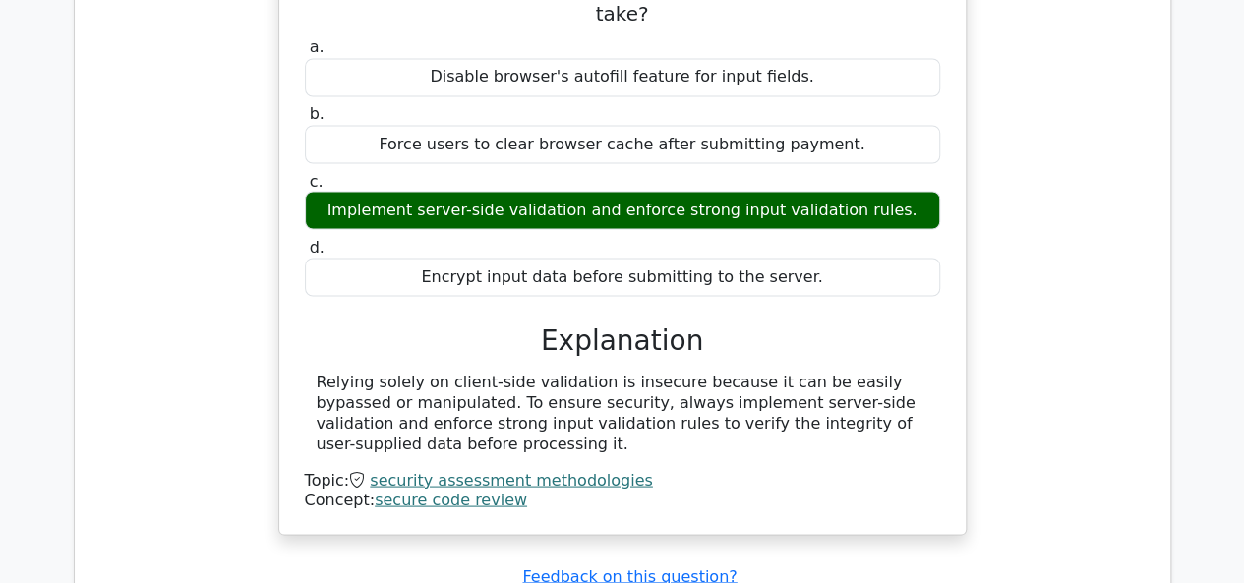
scroll to position [9202, 0]
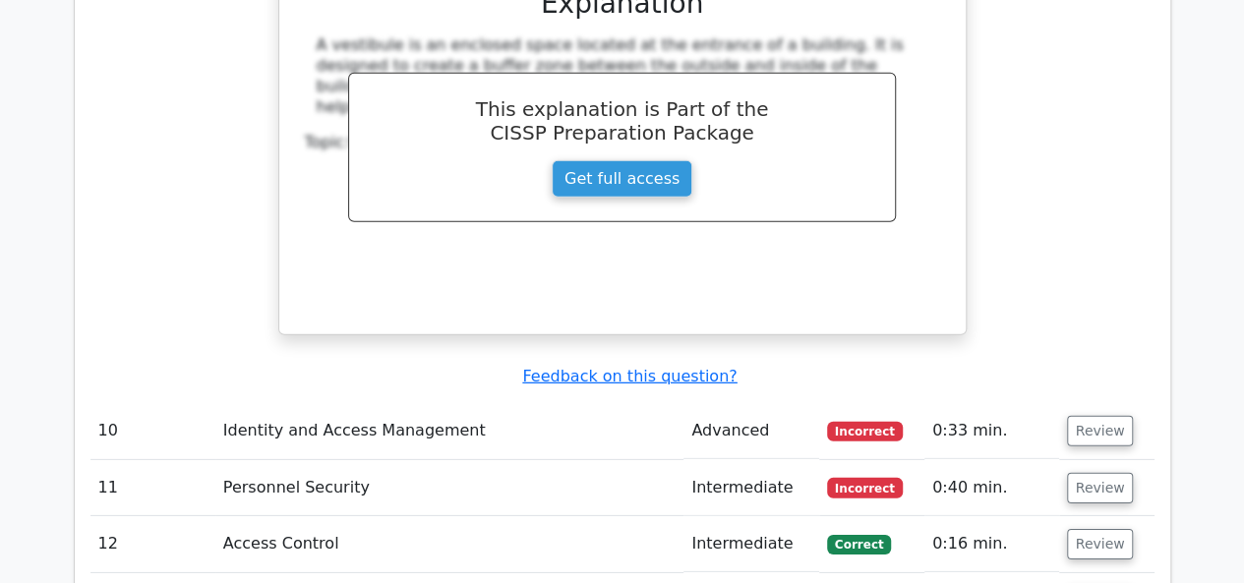
scroll to position [10107, 0]
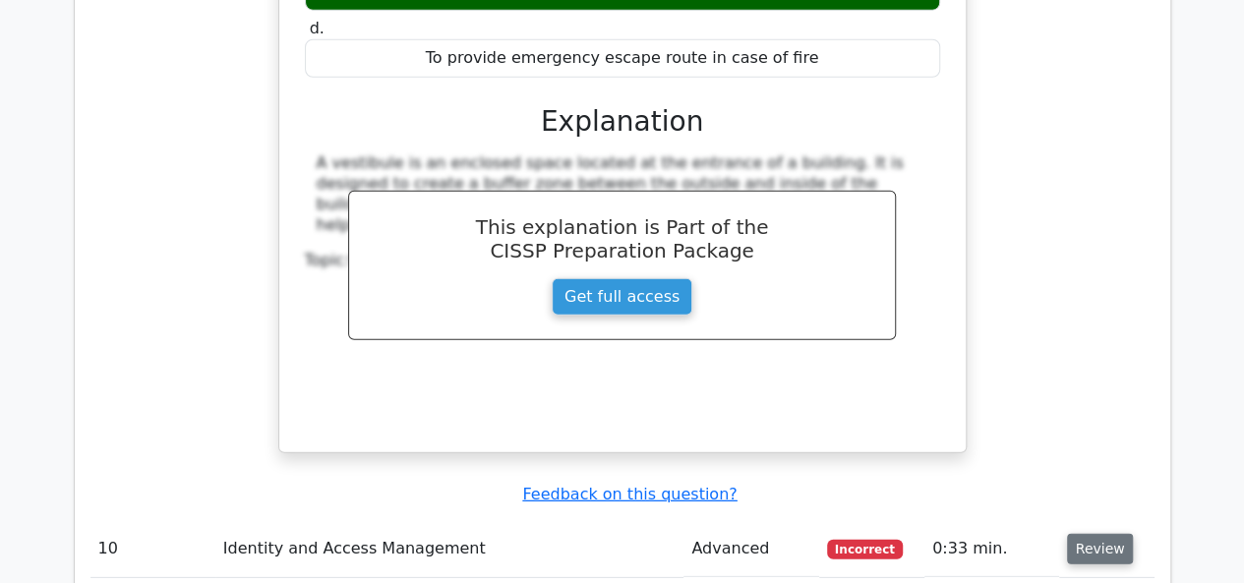
click at [1084, 534] on button "Review" at bounding box center [1100, 549] width 67 height 30
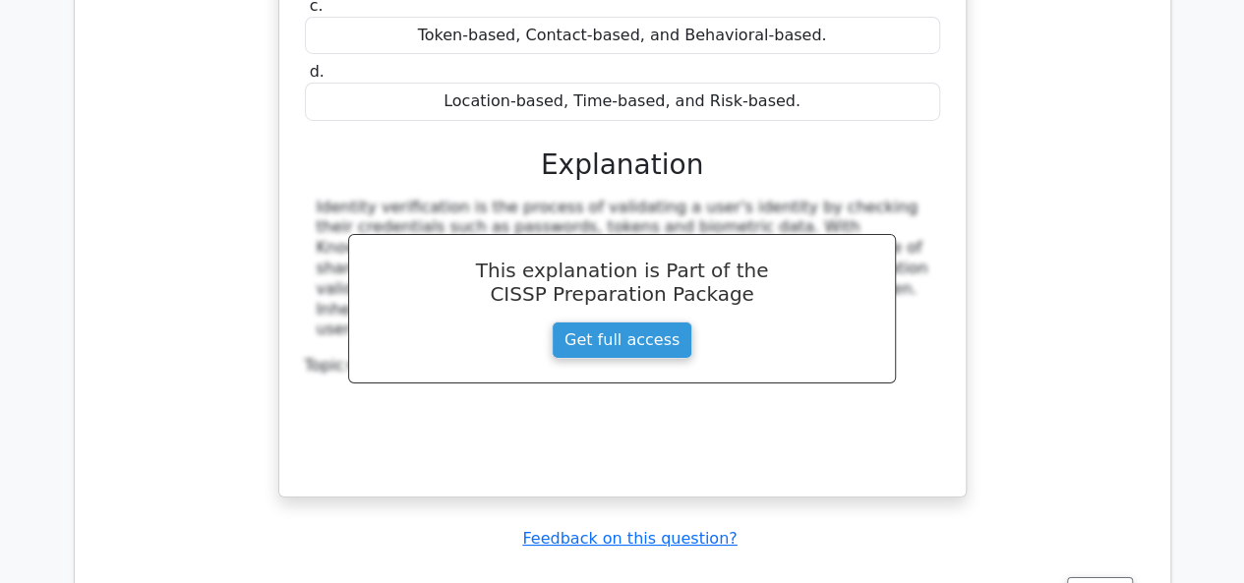
scroll to position [10893, 0]
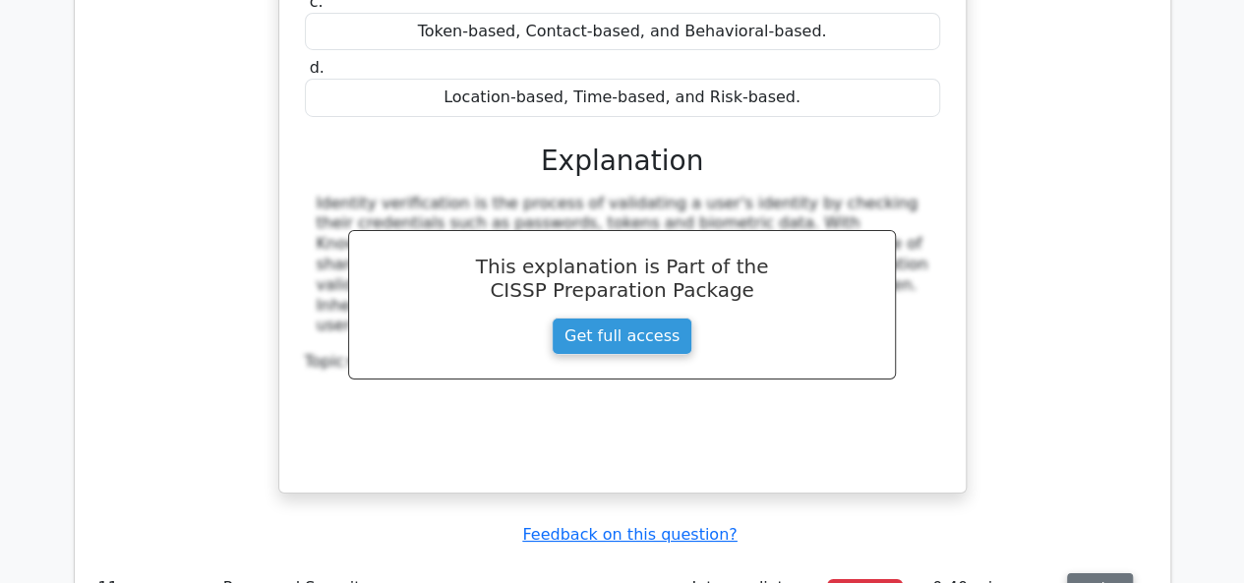
click at [1074, 573] on button "Review" at bounding box center [1100, 588] width 67 height 30
click at [1095, 573] on button "Review" at bounding box center [1100, 588] width 67 height 30
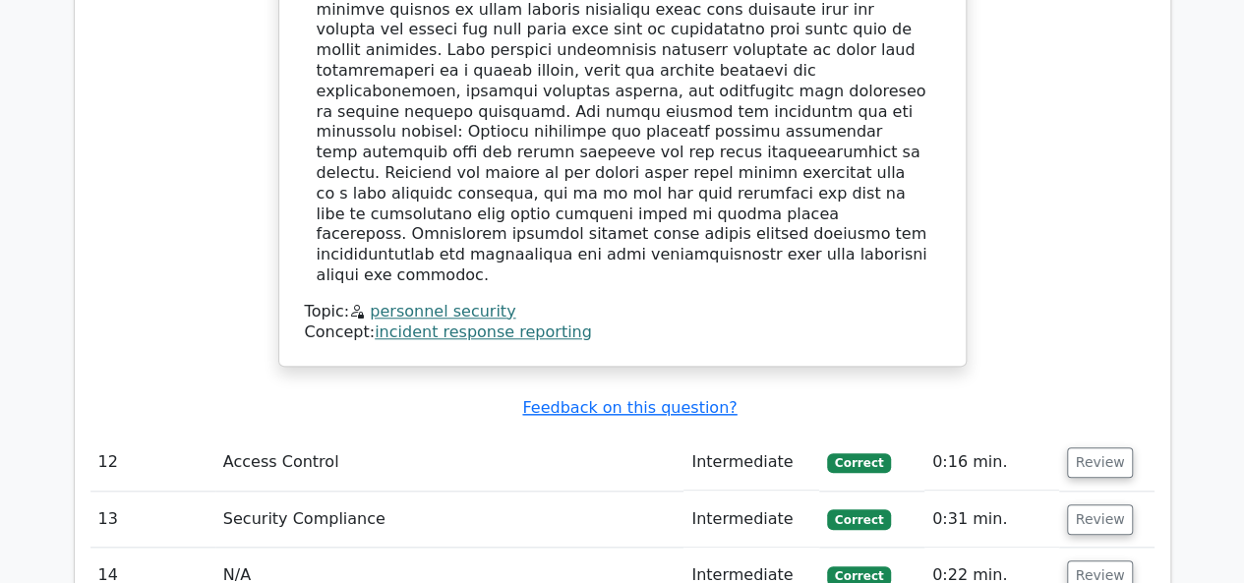
scroll to position [11995, 0]
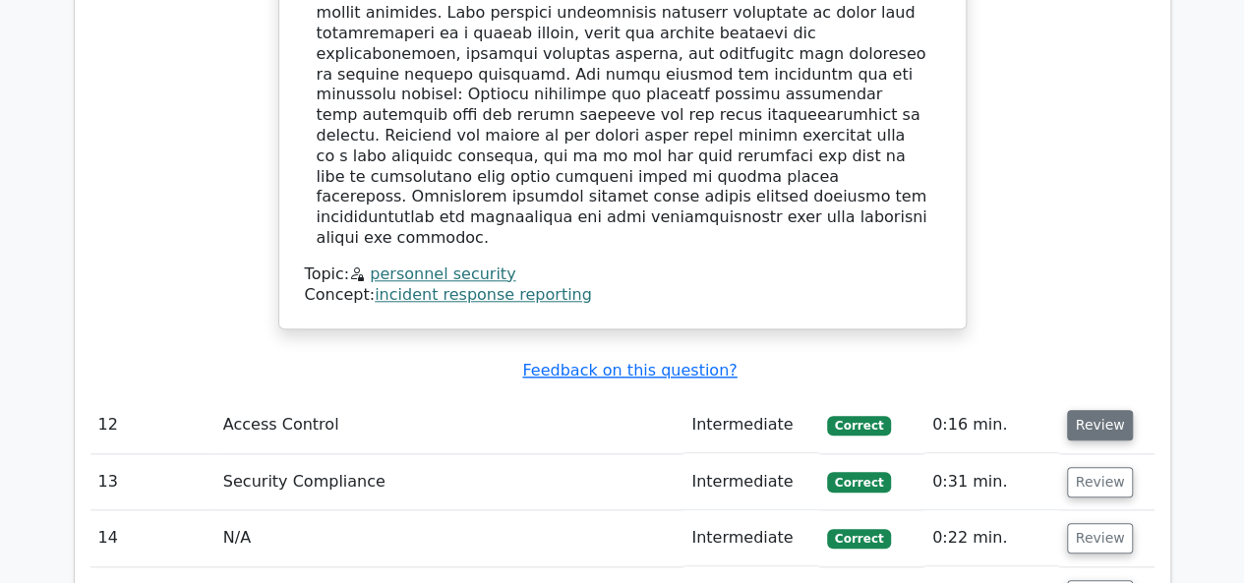
click at [1083, 410] on button "Review" at bounding box center [1100, 425] width 67 height 30
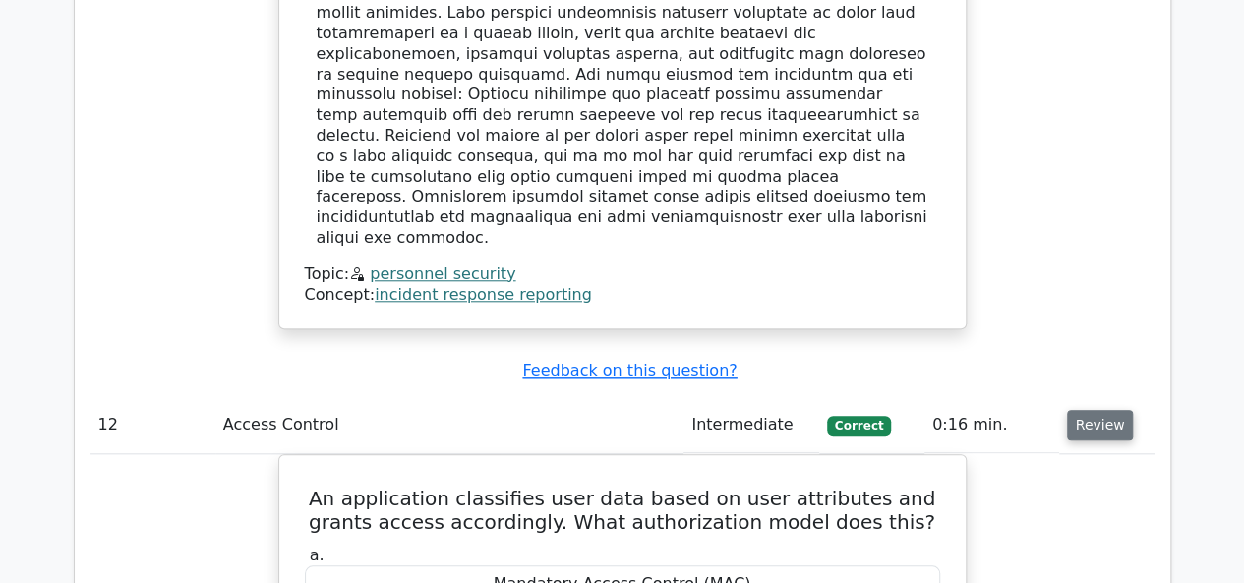
click at [1083, 410] on button "Review" at bounding box center [1100, 425] width 67 height 30
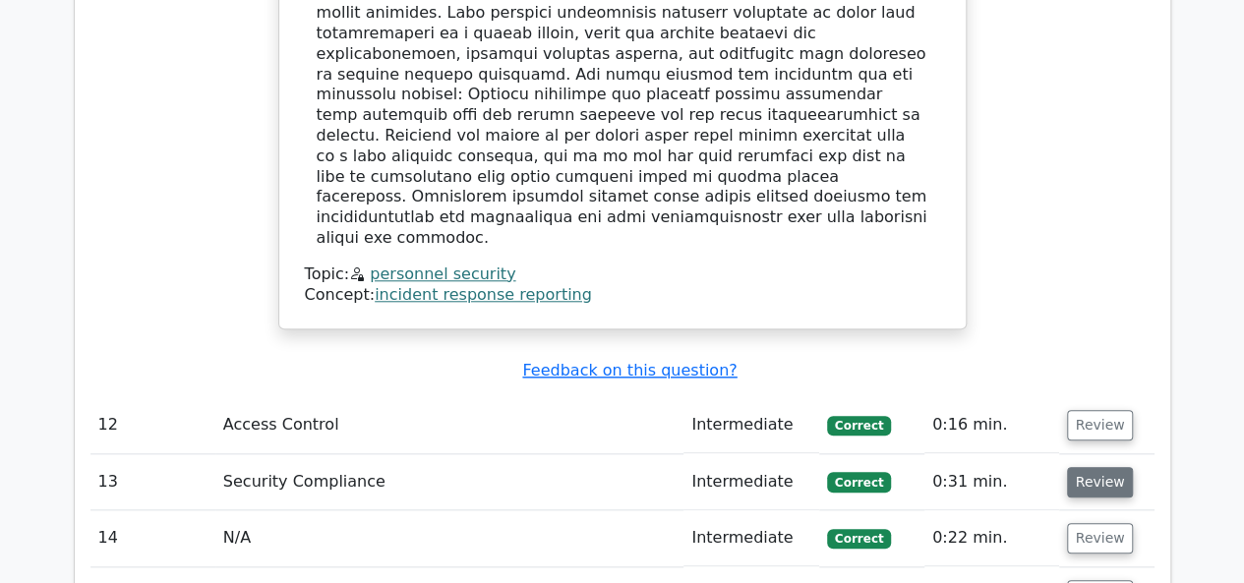
click at [1083, 467] on button "Review" at bounding box center [1100, 482] width 67 height 30
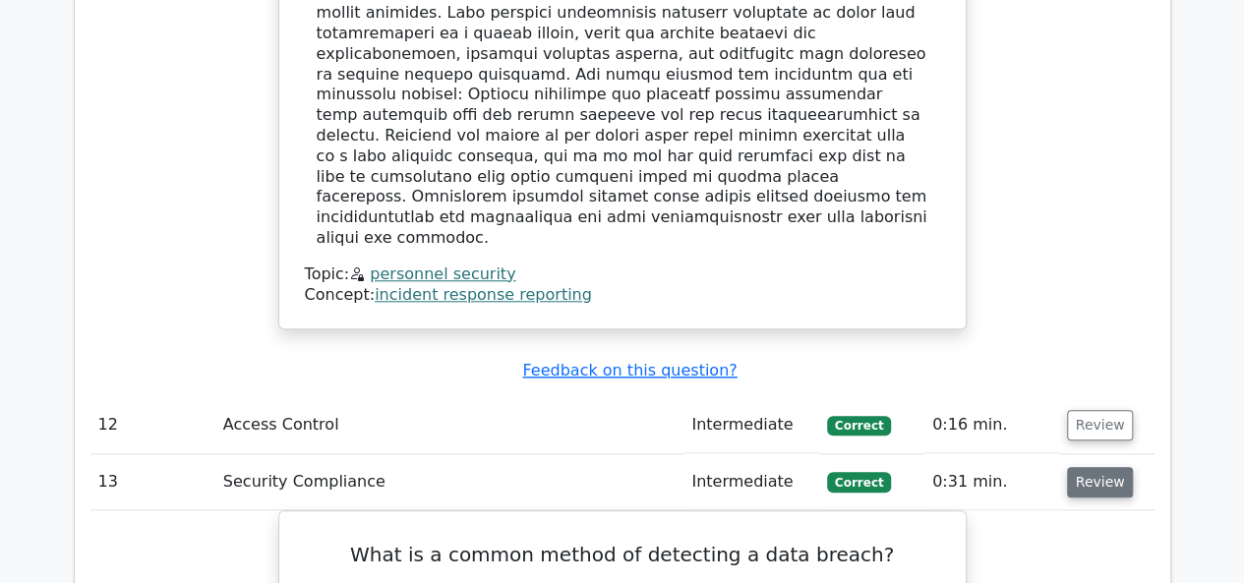
click at [1083, 467] on button "Review" at bounding box center [1100, 482] width 67 height 30
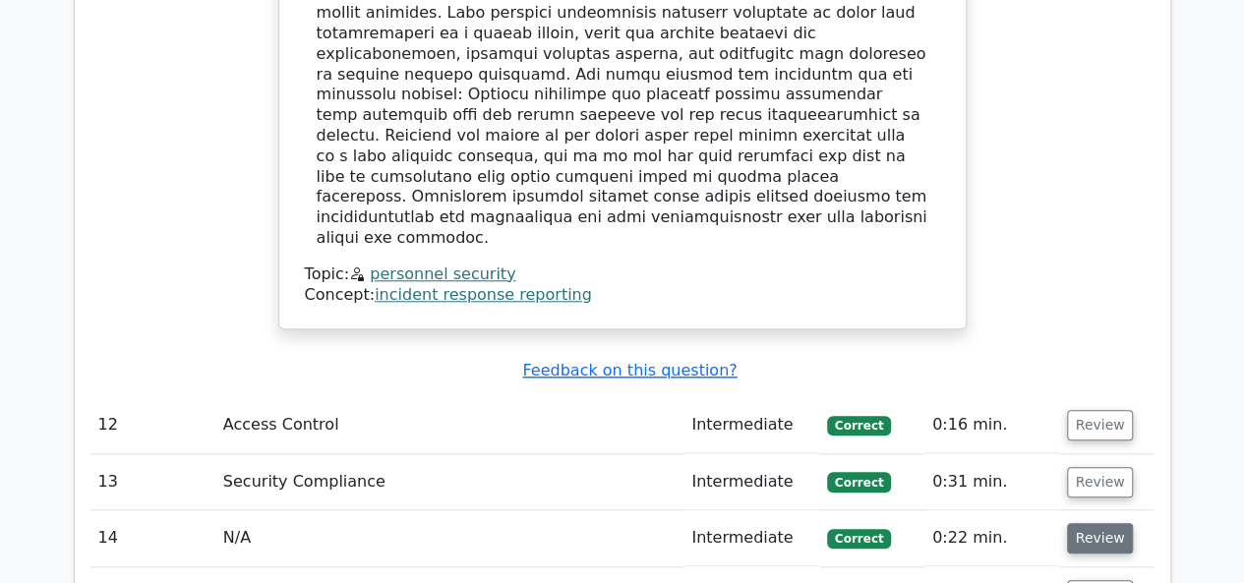
click at [1085, 523] on button "Review" at bounding box center [1100, 538] width 67 height 30
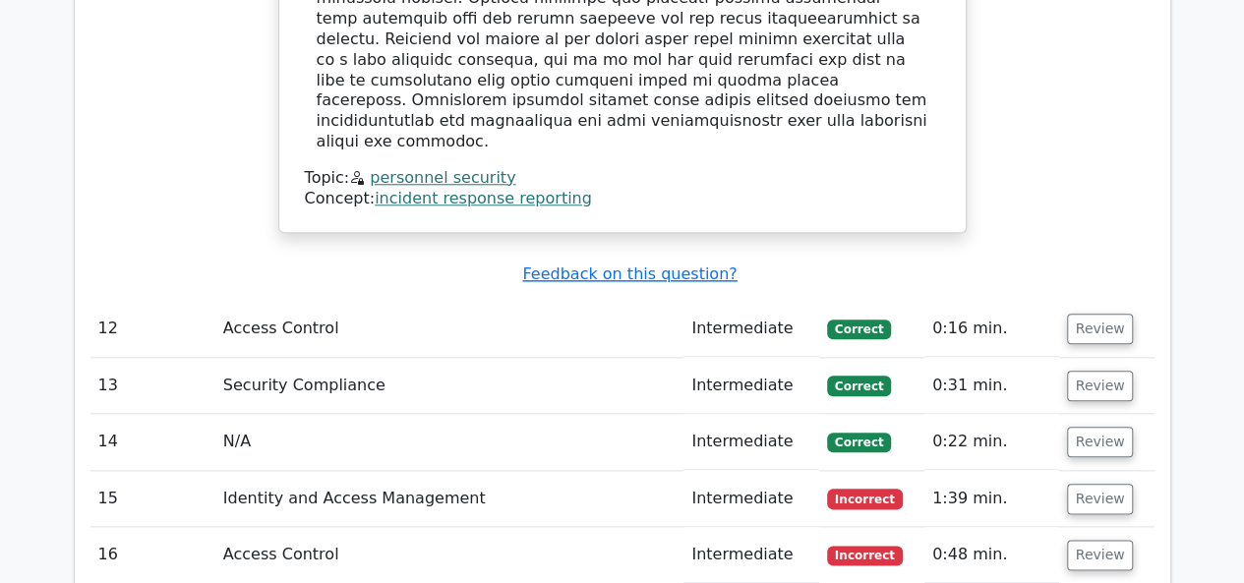
scroll to position [12152, 0]
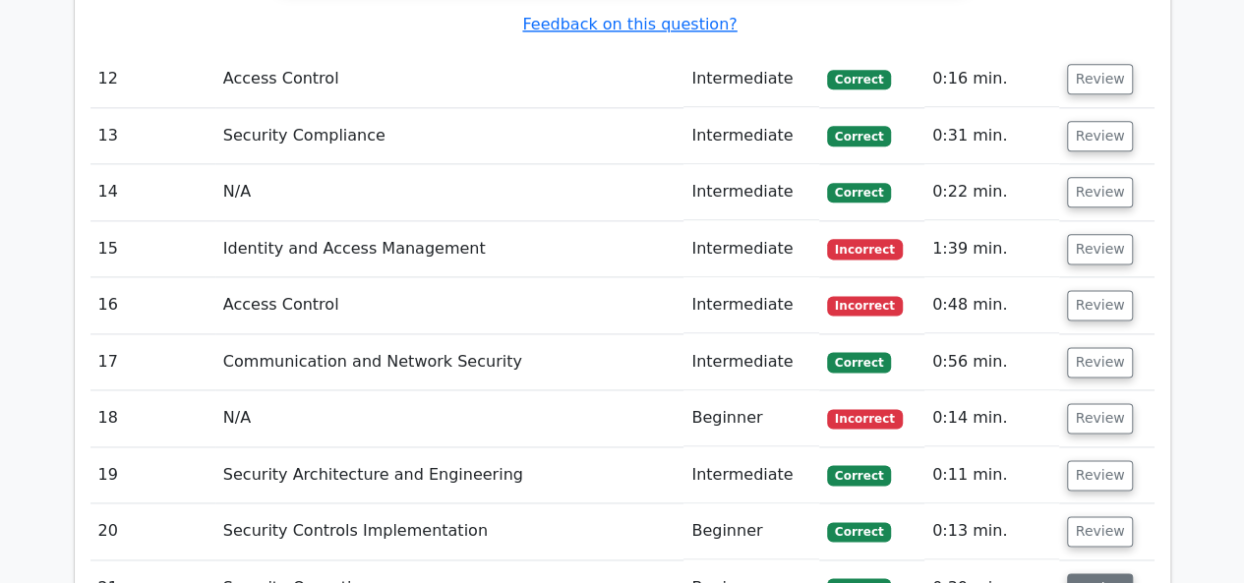
scroll to position [12348, 0]
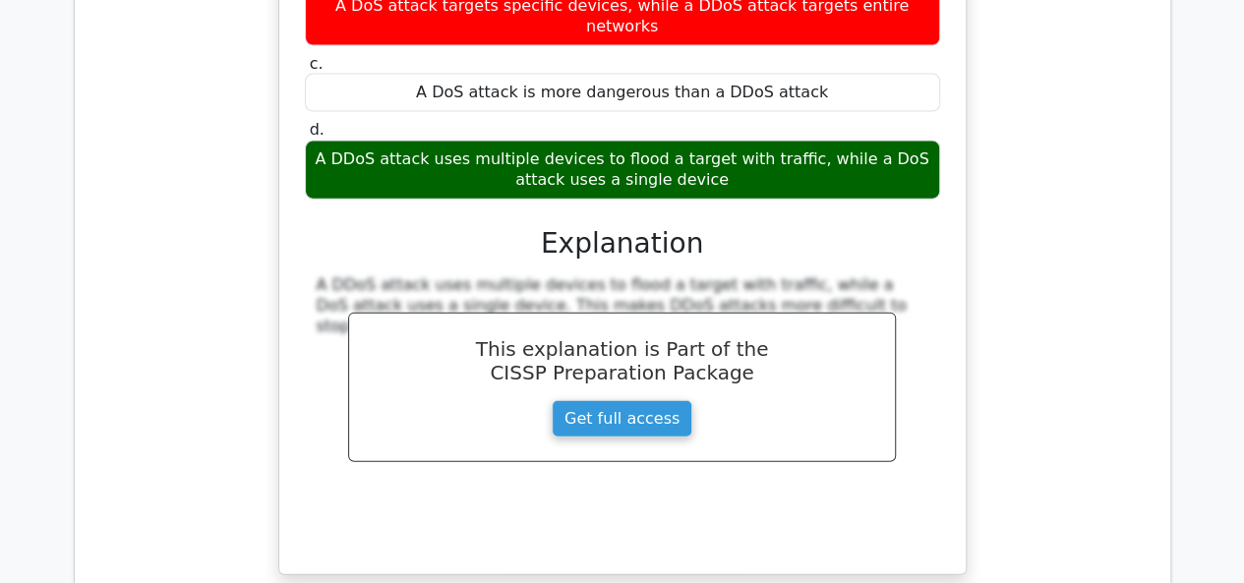
scroll to position [13357, 0]
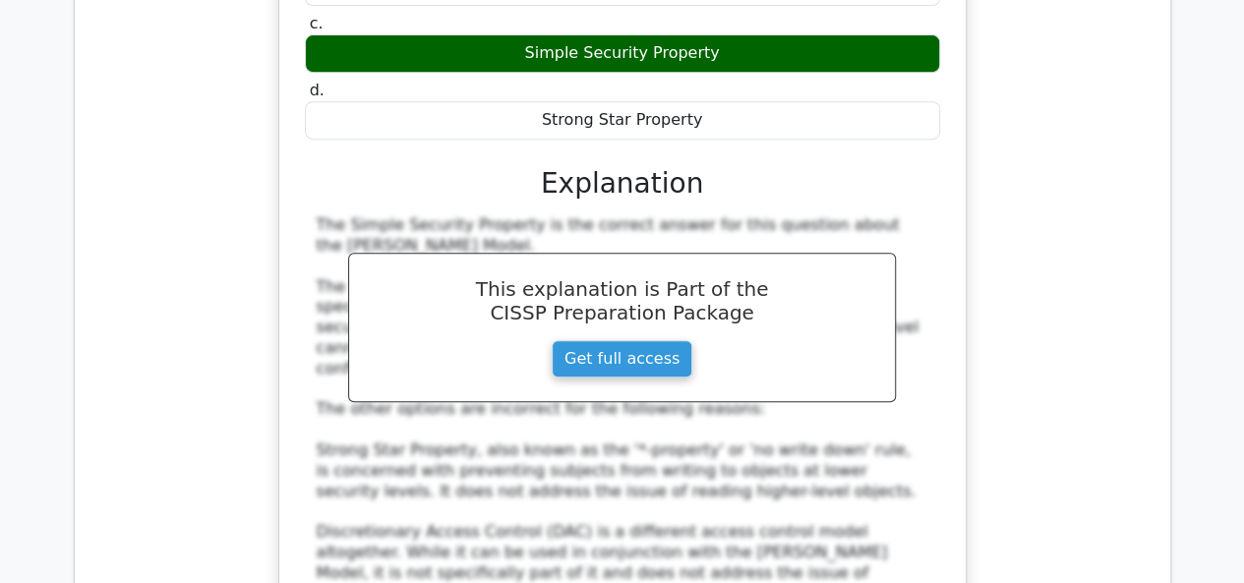
scroll to position [0, 0]
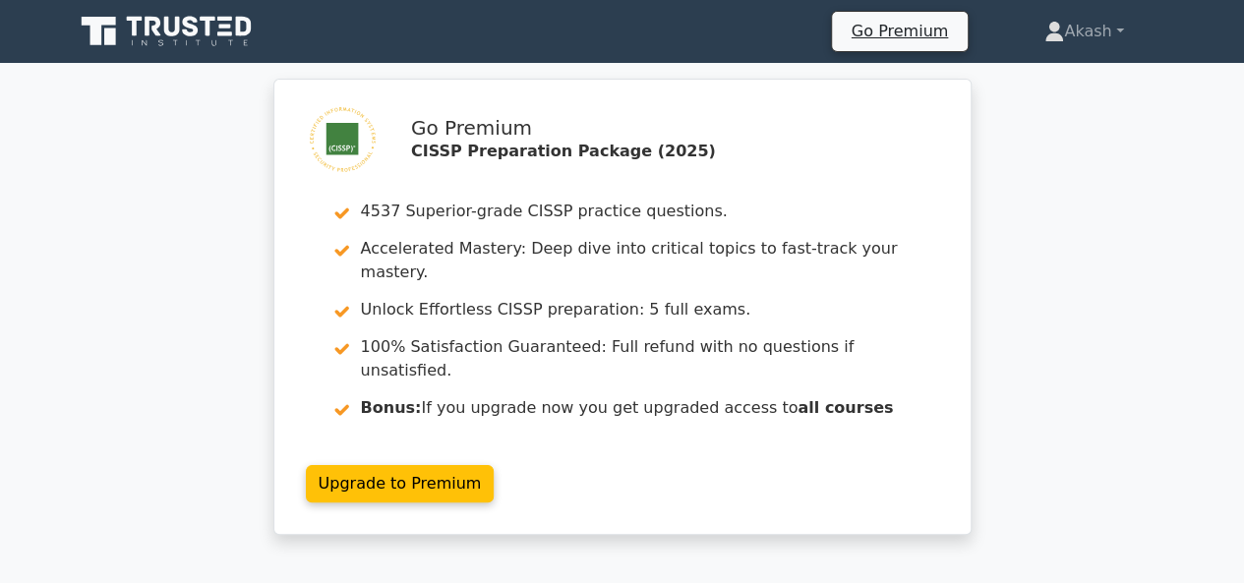
click at [1137, 349] on div "Go Premium CISSP Preparation Package (2025) 4537 Superior-grade CISSP practice …" at bounding box center [622, 319] width 1244 height 480
